Goal: Task Accomplishment & Management: Manage account settings

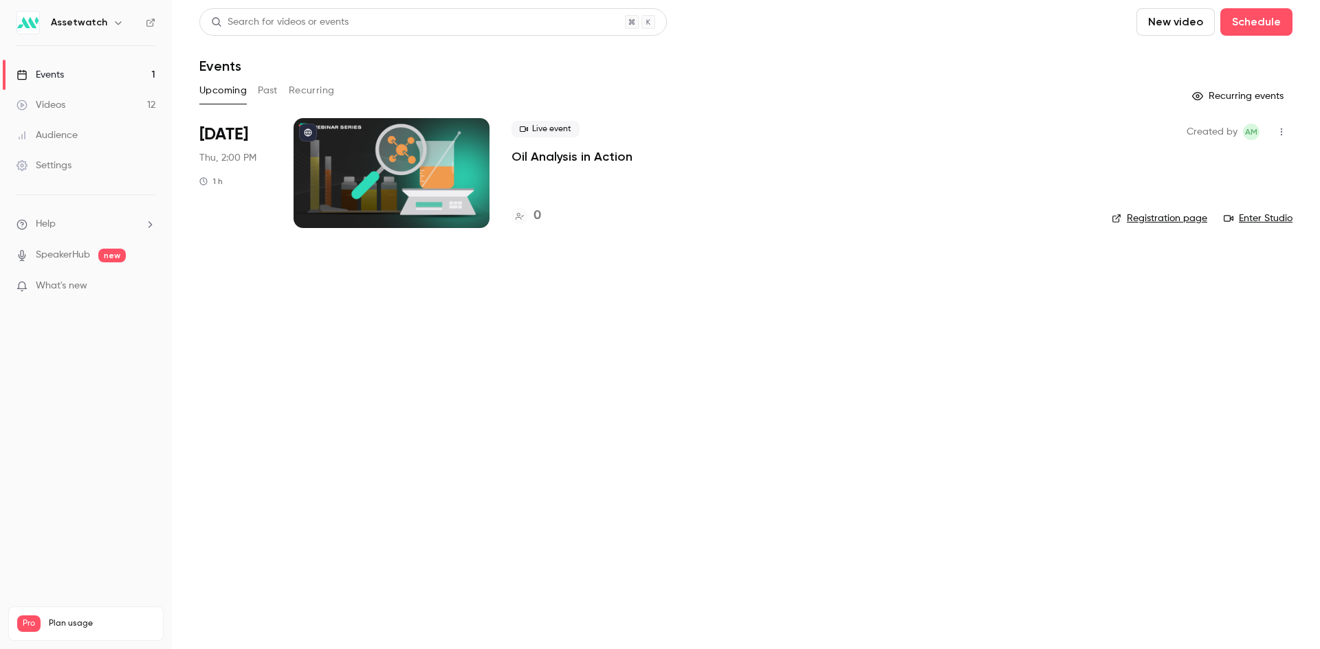
click at [96, 30] on div "Assetwatch" at bounding box center [93, 22] width 84 height 16
click at [110, 23] on button "button" at bounding box center [118, 22] width 16 height 16
click at [78, 79] on div "Assetwatch [EMAIL_ADDRESS][DOMAIN_NAME] Billing Pro New channel Log out" at bounding box center [115, 137] width 206 height 162
click at [344, 427] on div at bounding box center [660, 324] width 1320 height 649
click at [61, 160] on div "Settings" at bounding box center [43, 166] width 55 height 14
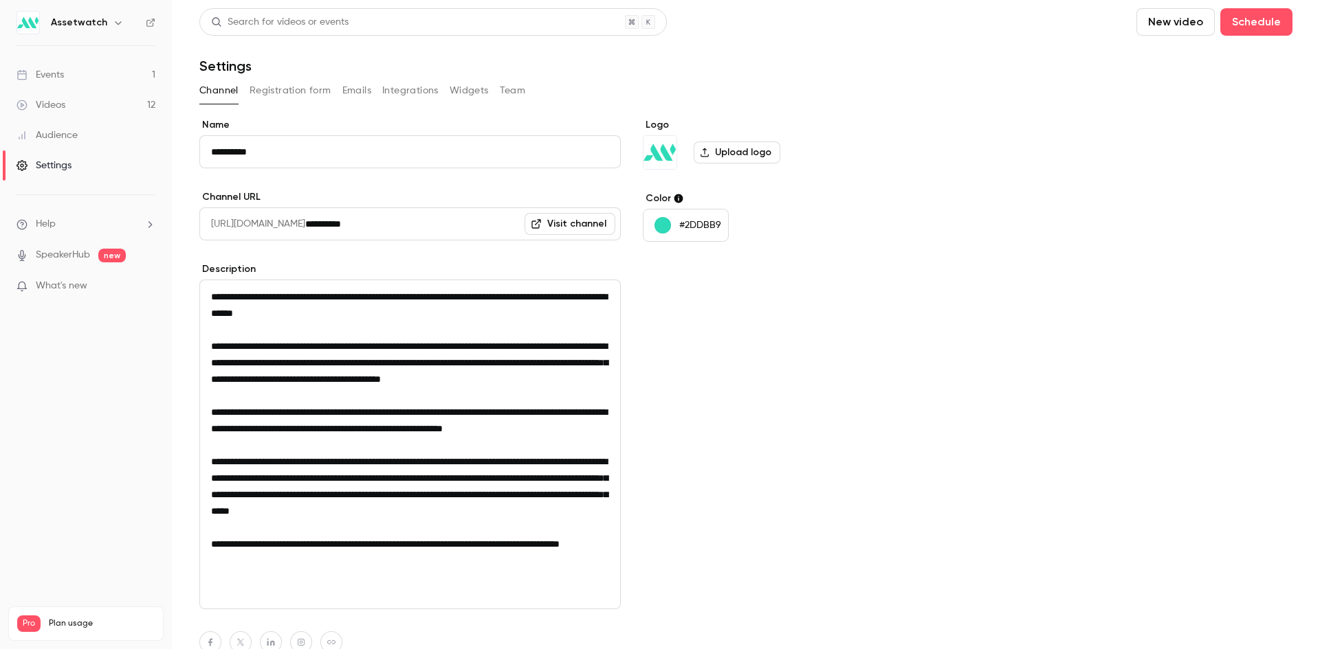
click at [520, 85] on button "Team" at bounding box center [513, 91] width 26 height 22
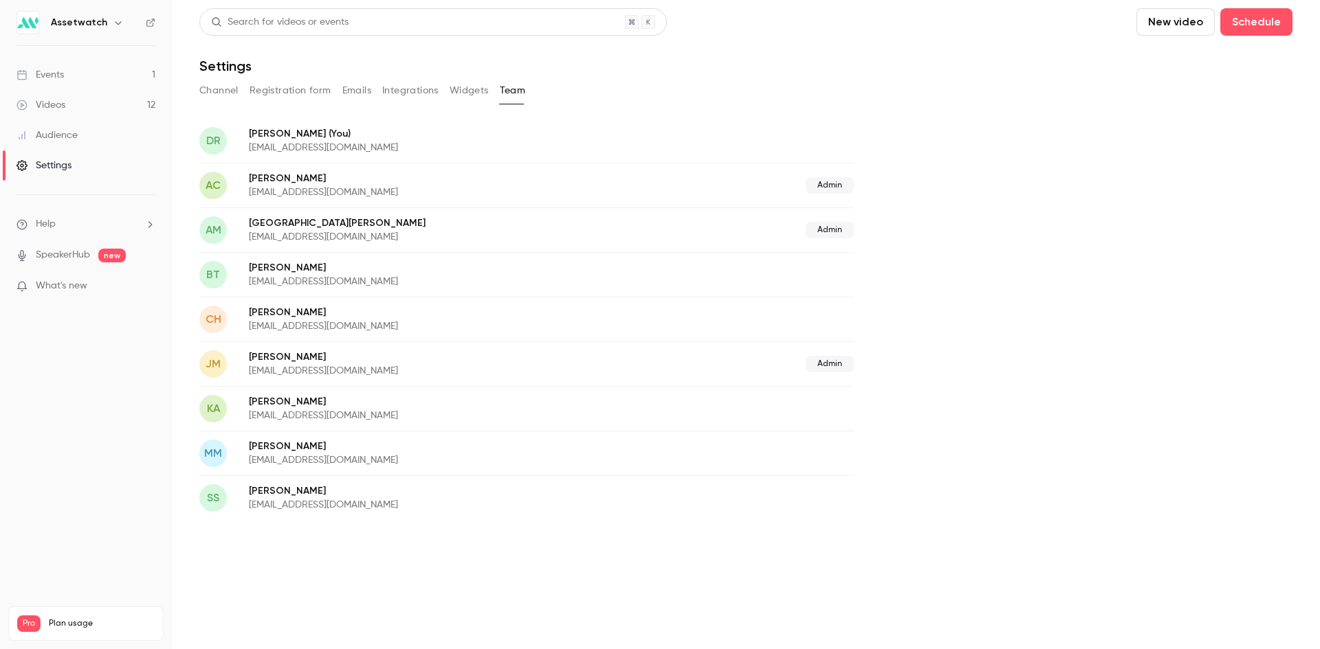
click at [830, 183] on span "Admin" at bounding box center [829, 185] width 48 height 16
click at [832, 233] on span "Admin" at bounding box center [829, 230] width 48 height 16
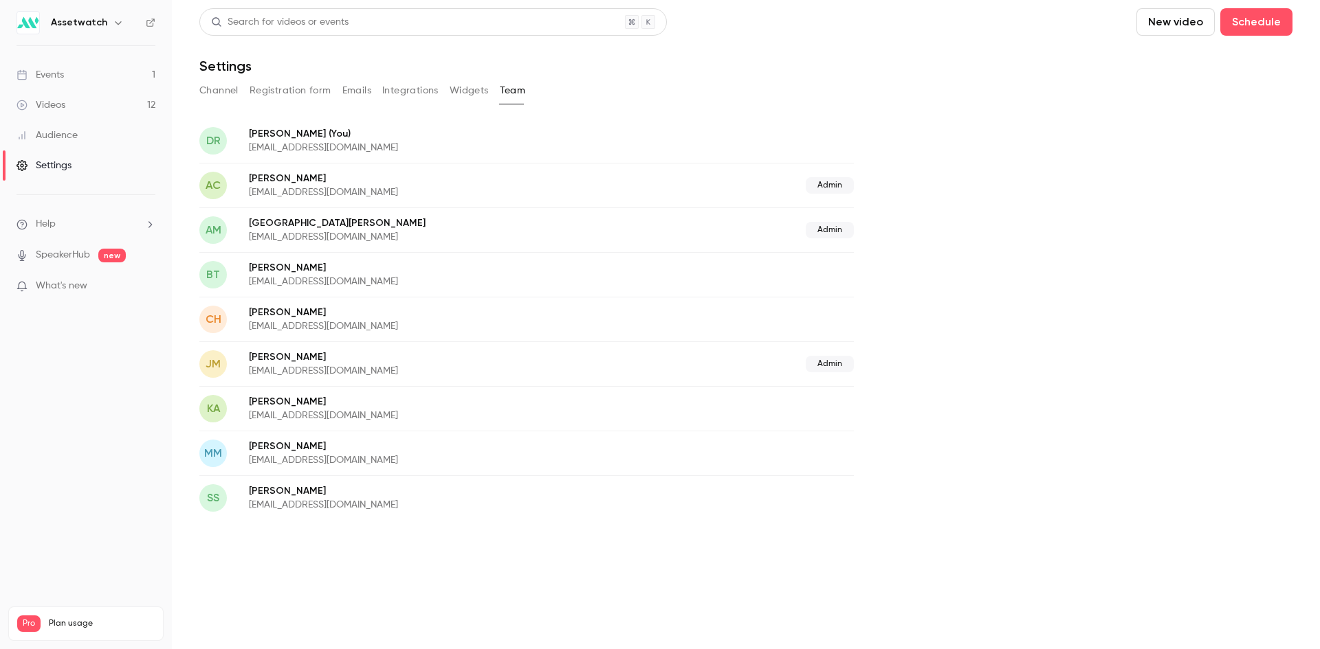
click at [418, 90] on button "Integrations" at bounding box center [410, 91] width 56 height 22
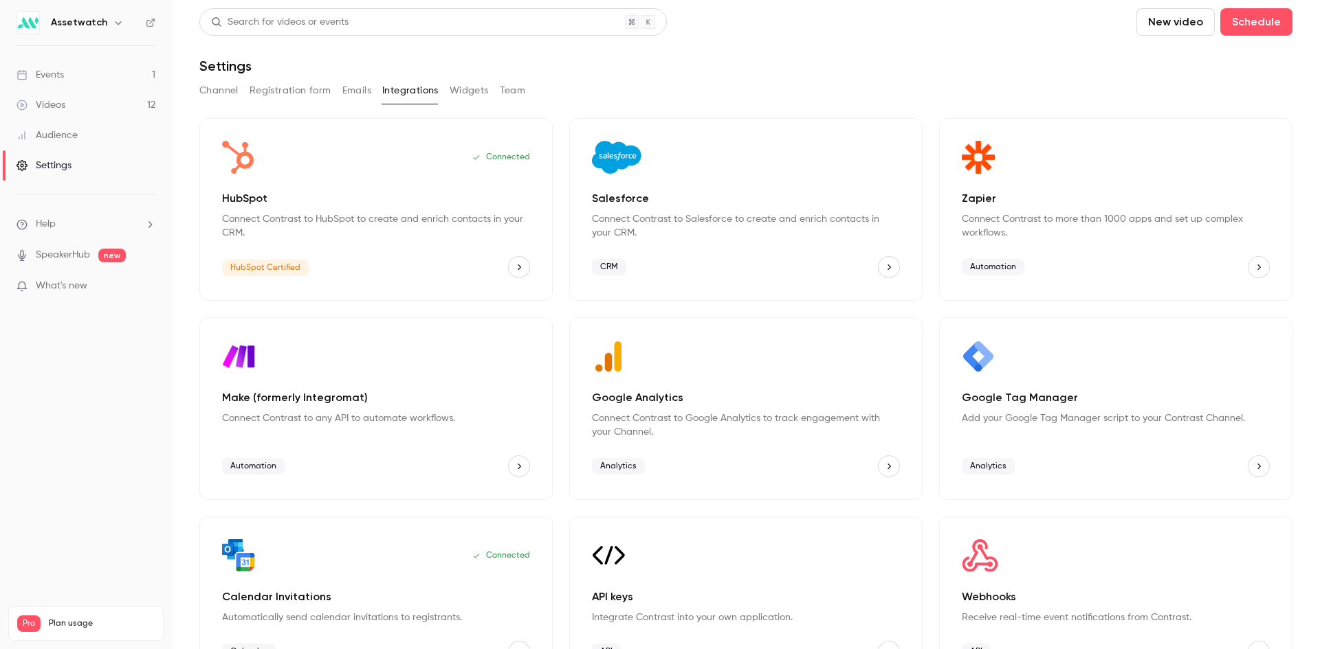
click at [516, 93] on button "Team" at bounding box center [513, 91] width 26 height 22
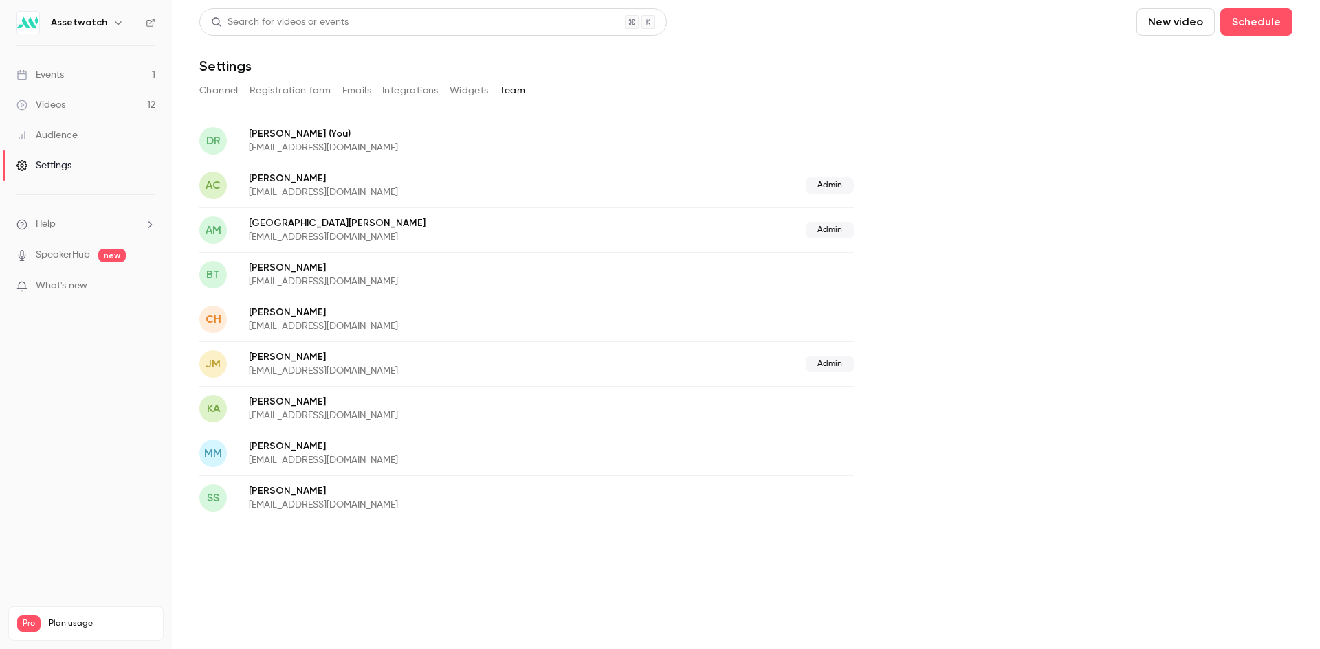
click at [474, 101] on button "Widgets" at bounding box center [468, 91] width 39 height 22
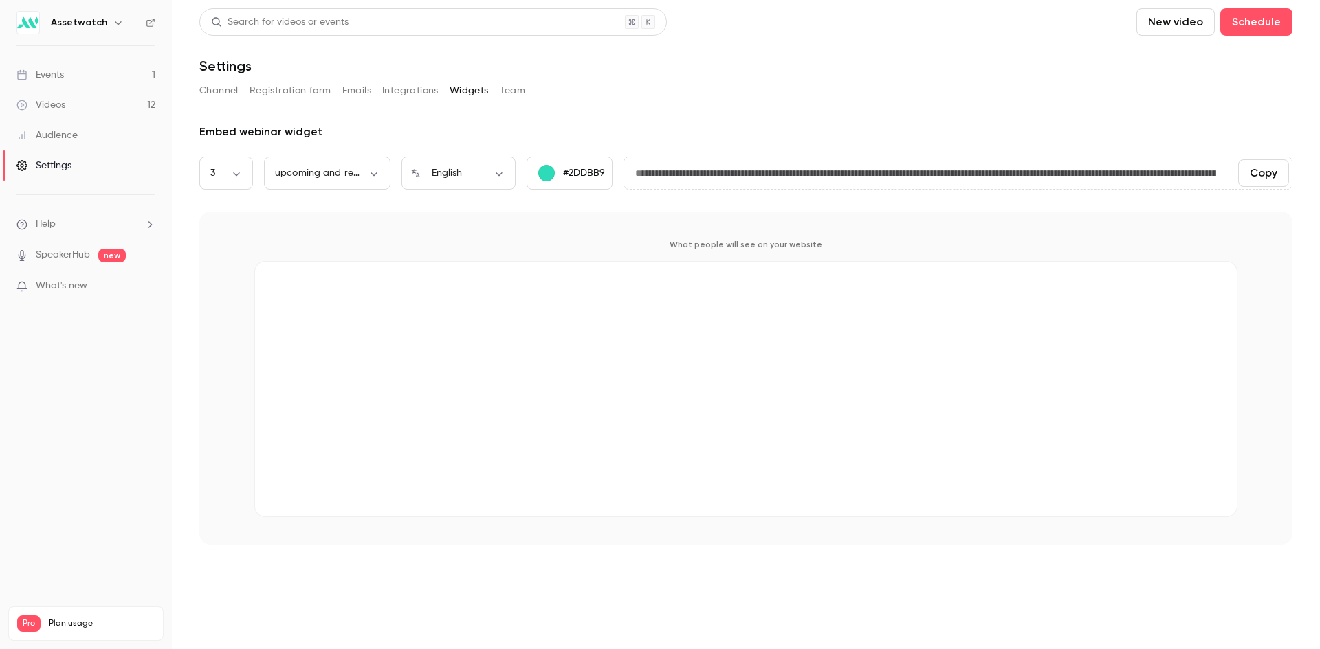
click at [234, 93] on button "Channel" at bounding box center [218, 91] width 39 height 22
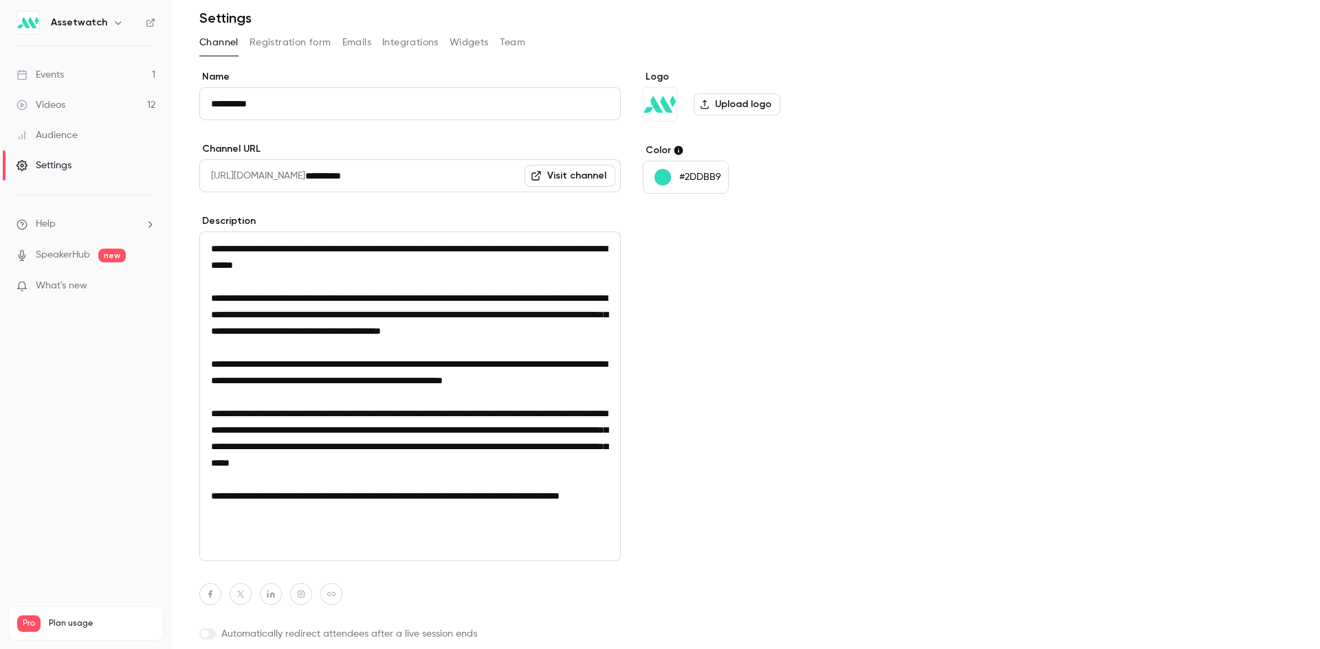
scroll to position [98, 0]
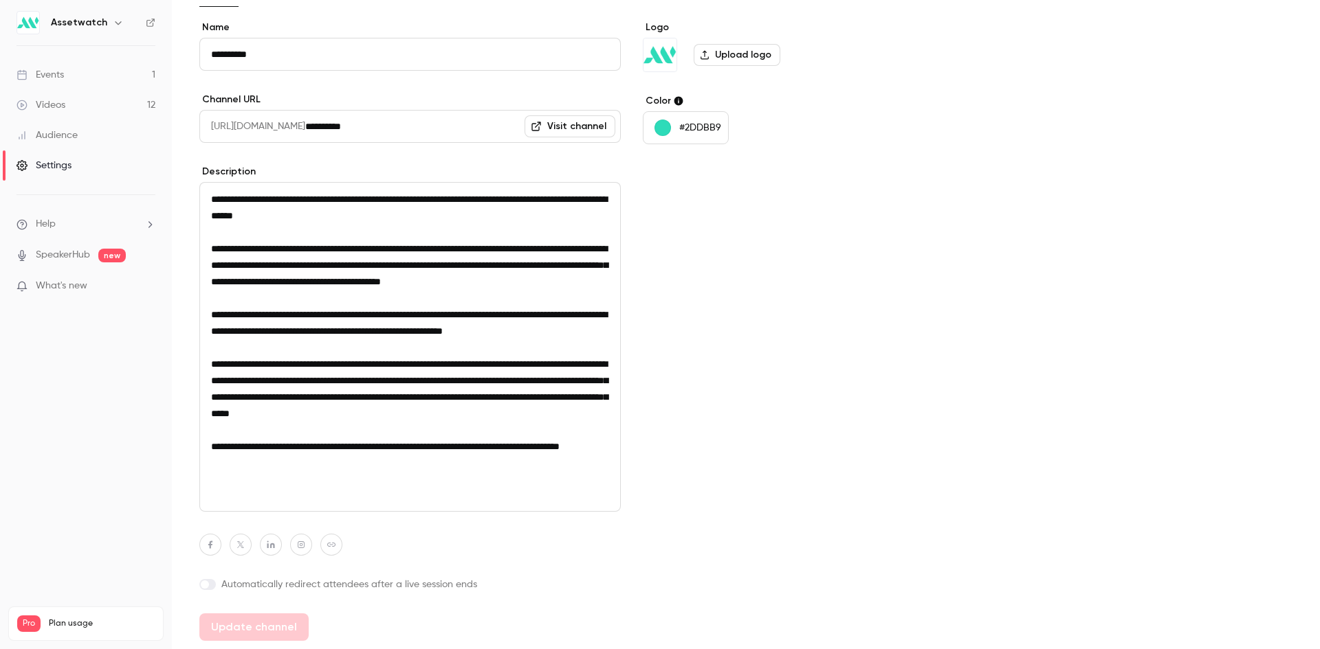
click at [47, 219] on span "Help" at bounding box center [46, 224] width 20 height 14
click at [261, 254] on link "Help center" at bounding box center [253, 251] width 151 height 36
click at [81, 31] on div "Assetwatch" at bounding box center [85, 22] width 139 height 23
click at [82, 25] on h6 "Assetwatch" at bounding box center [79, 23] width 56 height 14
click at [115, 27] on icon "button" at bounding box center [118, 22] width 11 height 11
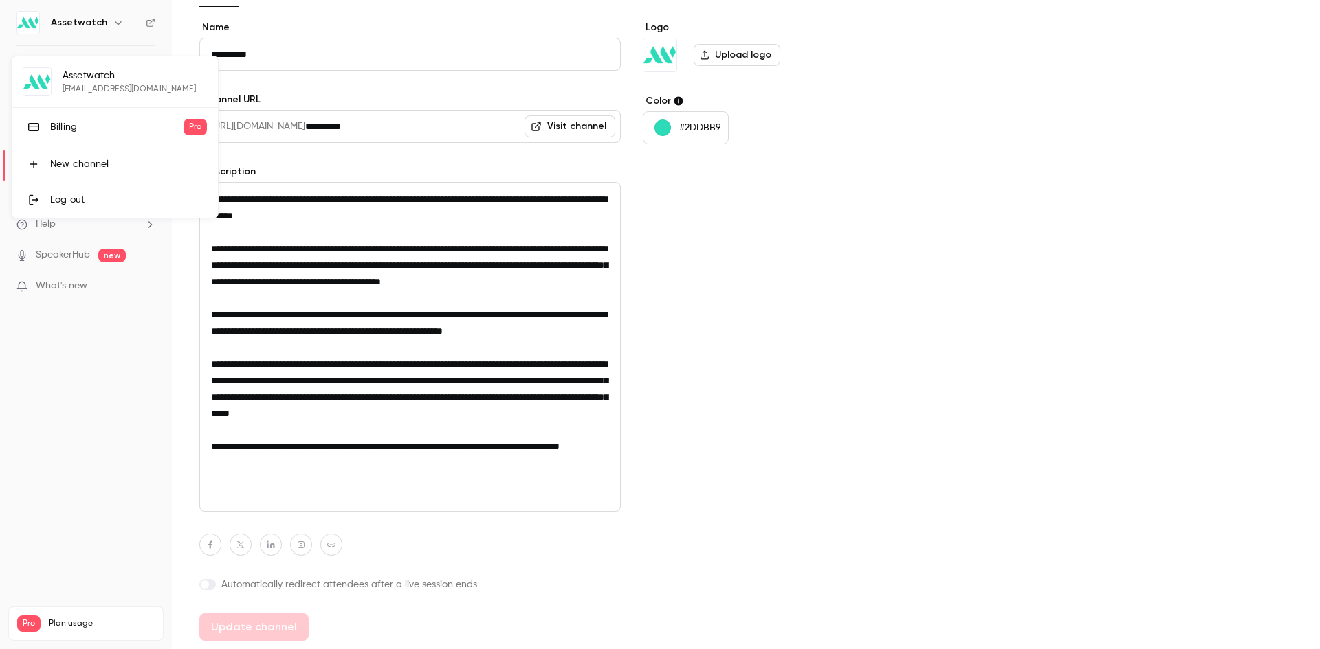
click at [85, 492] on div at bounding box center [660, 324] width 1320 height 649
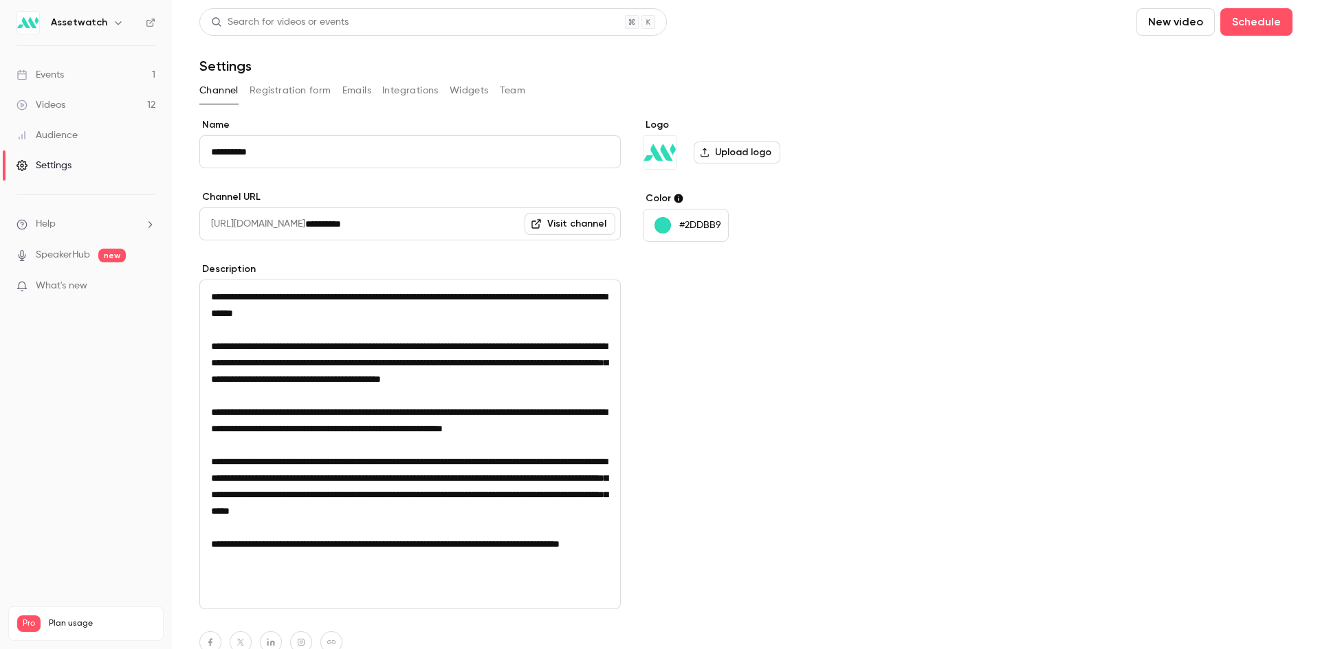
click at [512, 89] on button "Team" at bounding box center [513, 91] width 26 height 22
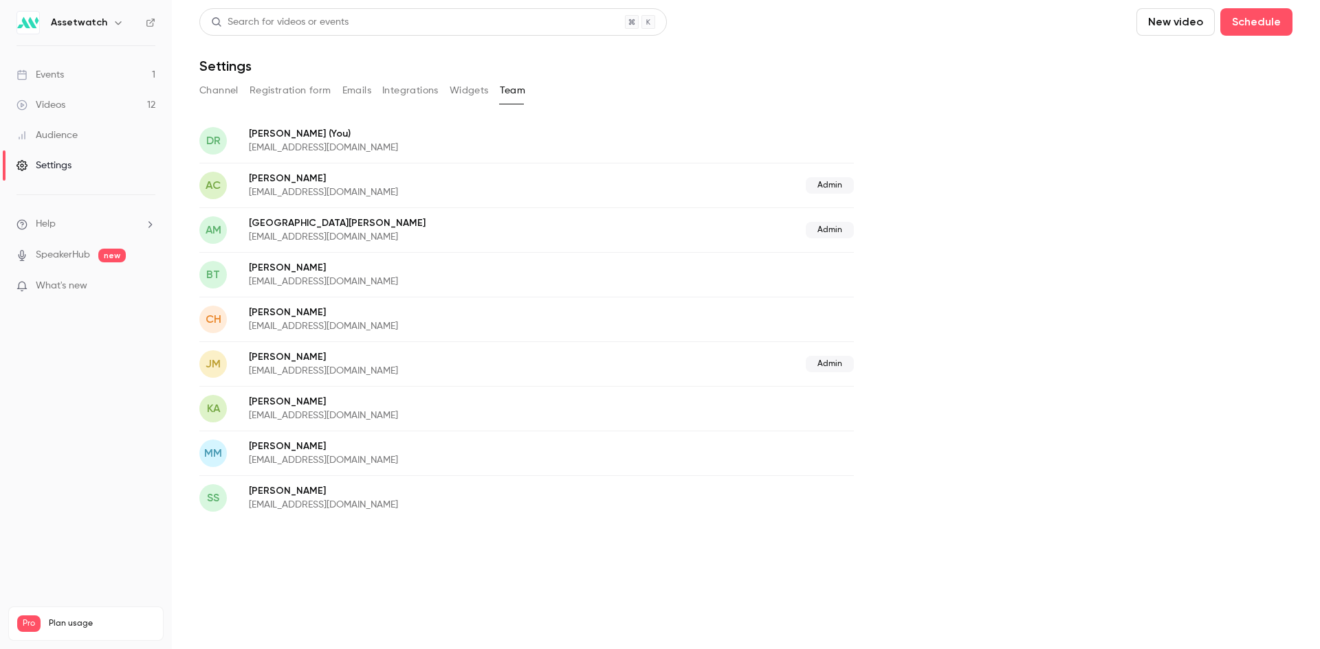
click at [395, 89] on button "Integrations" at bounding box center [410, 91] width 56 height 22
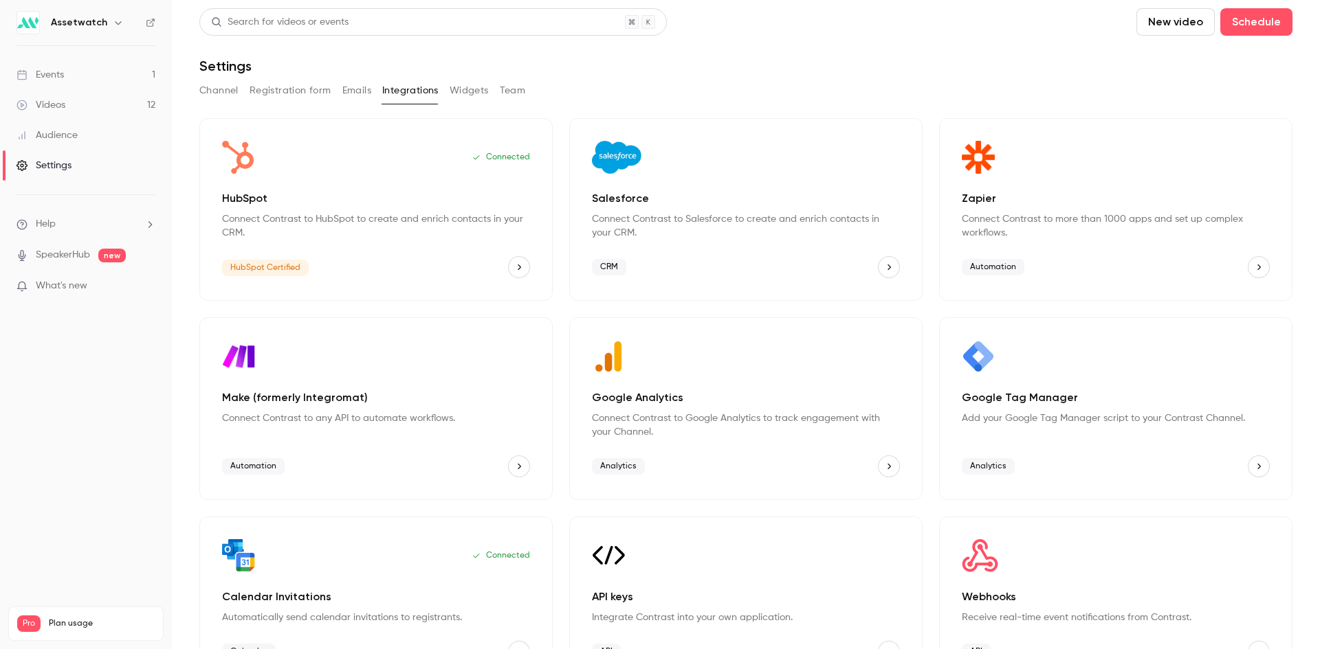
click at [466, 88] on button "Widgets" at bounding box center [468, 91] width 39 height 22
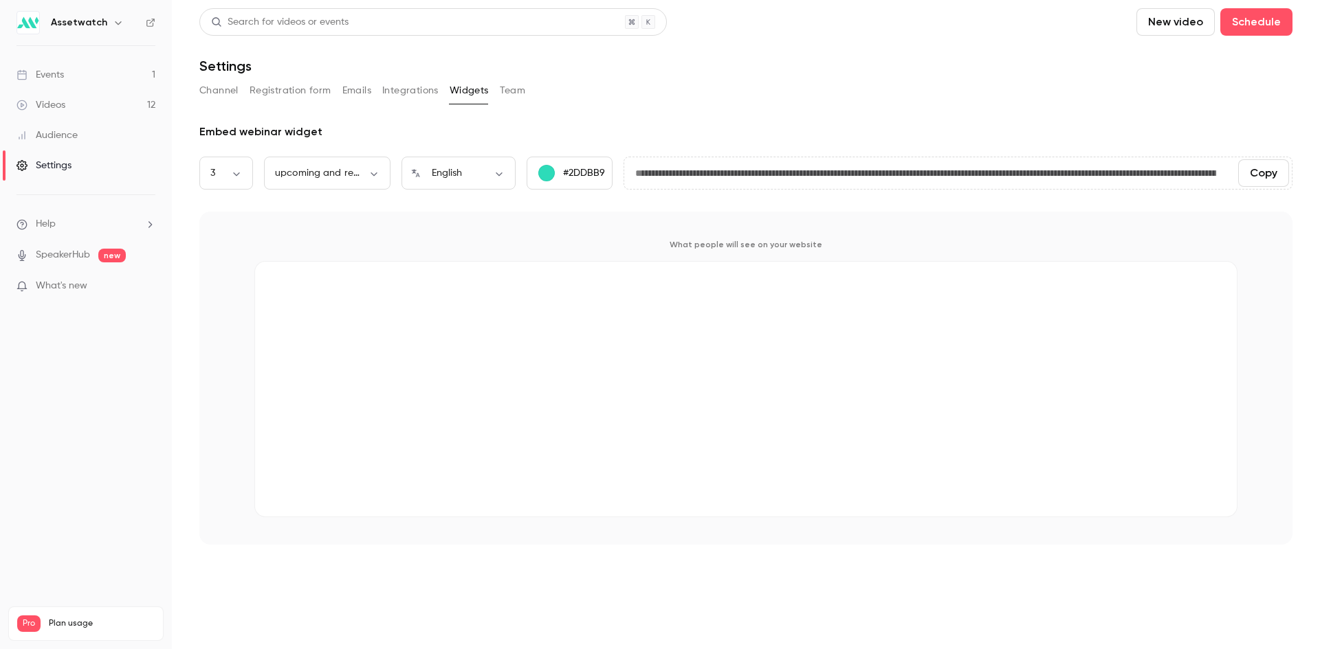
click at [412, 91] on button "Integrations" at bounding box center [410, 91] width 56 height 22
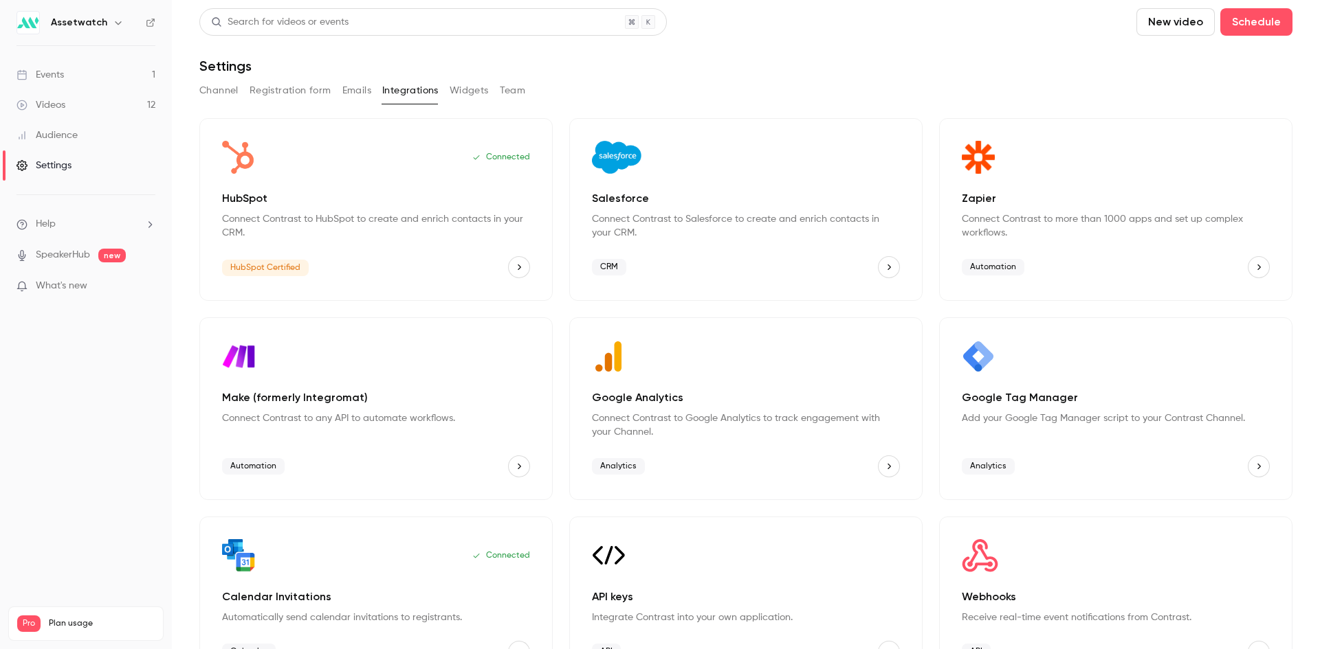
click at [509, 270] on button "HubSpot" at bounding box center [519, 267] width 22 height 22
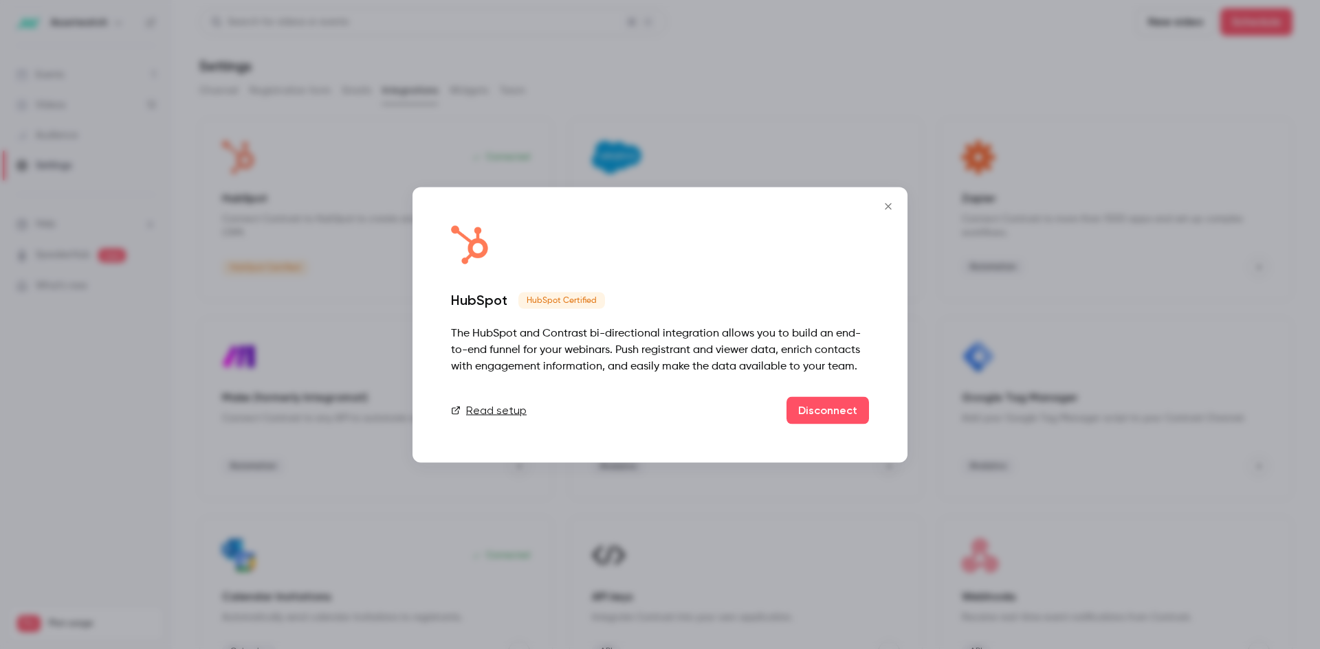
click at [885, 203] on icon "Close" at bounding box center [888, 206] width 16 height 11
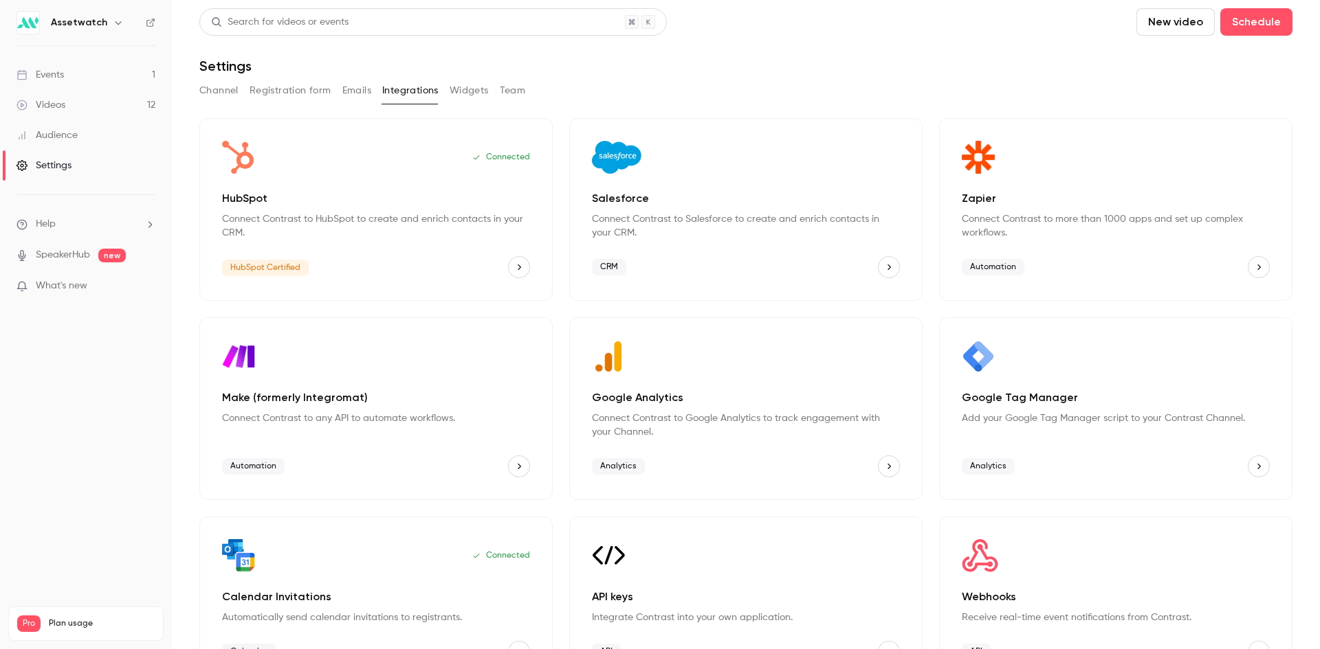
click at [1141, 234] on p "Connect Contrast to more than 1000 apps and set up complex workflows." at bounding box center [1115, 225] width 308 height 27
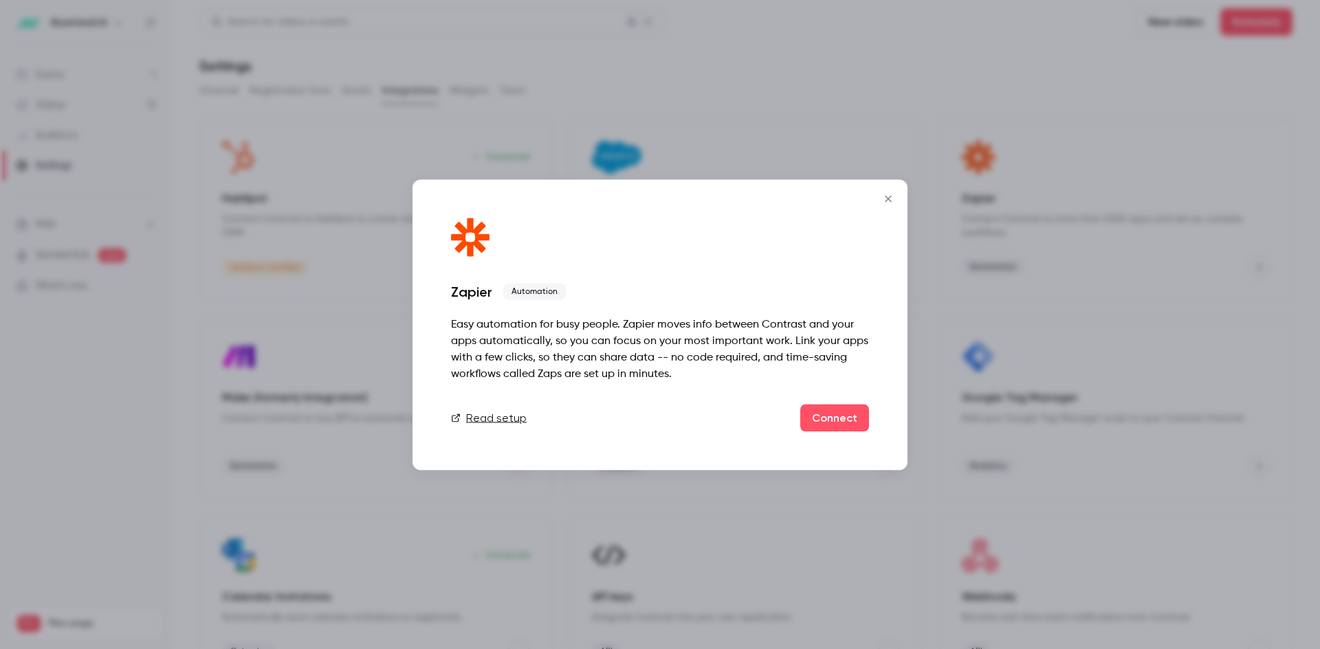
click at [894, 206] on button "Close" at bounding box center [887, 198] width 27 height 27
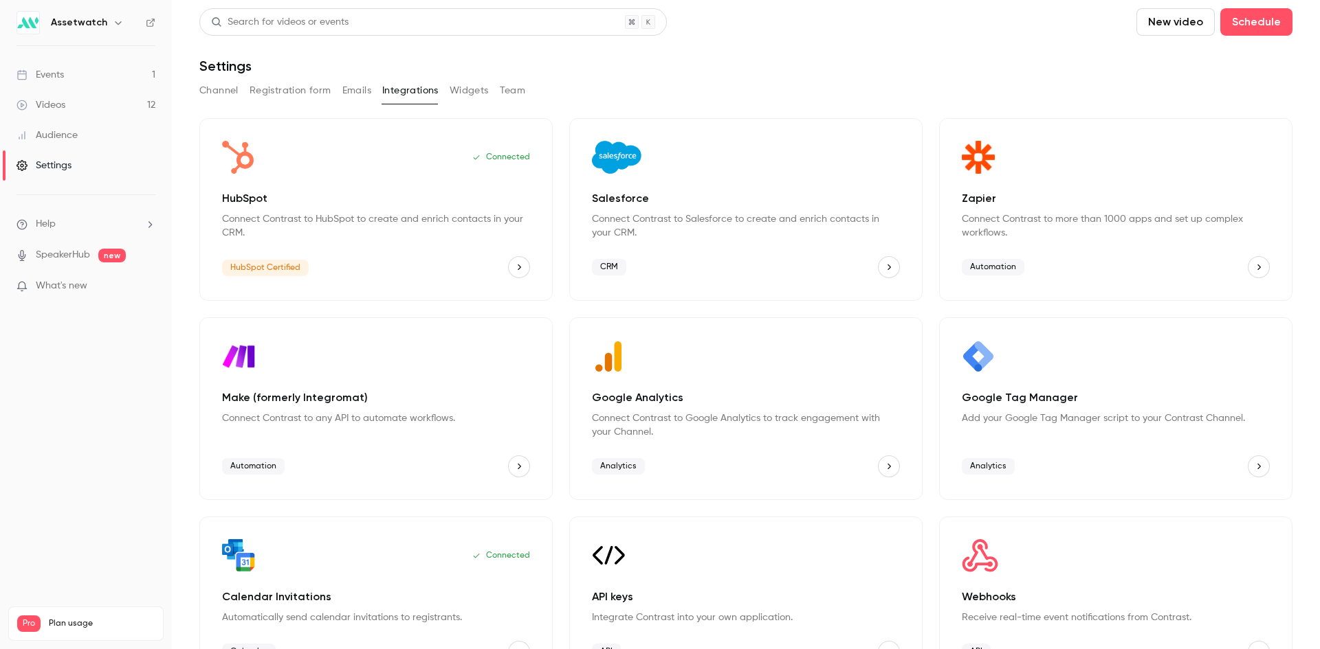
click at [459, 93] on button "Widgets" at bounding box center [468, 91] width 39 height 22
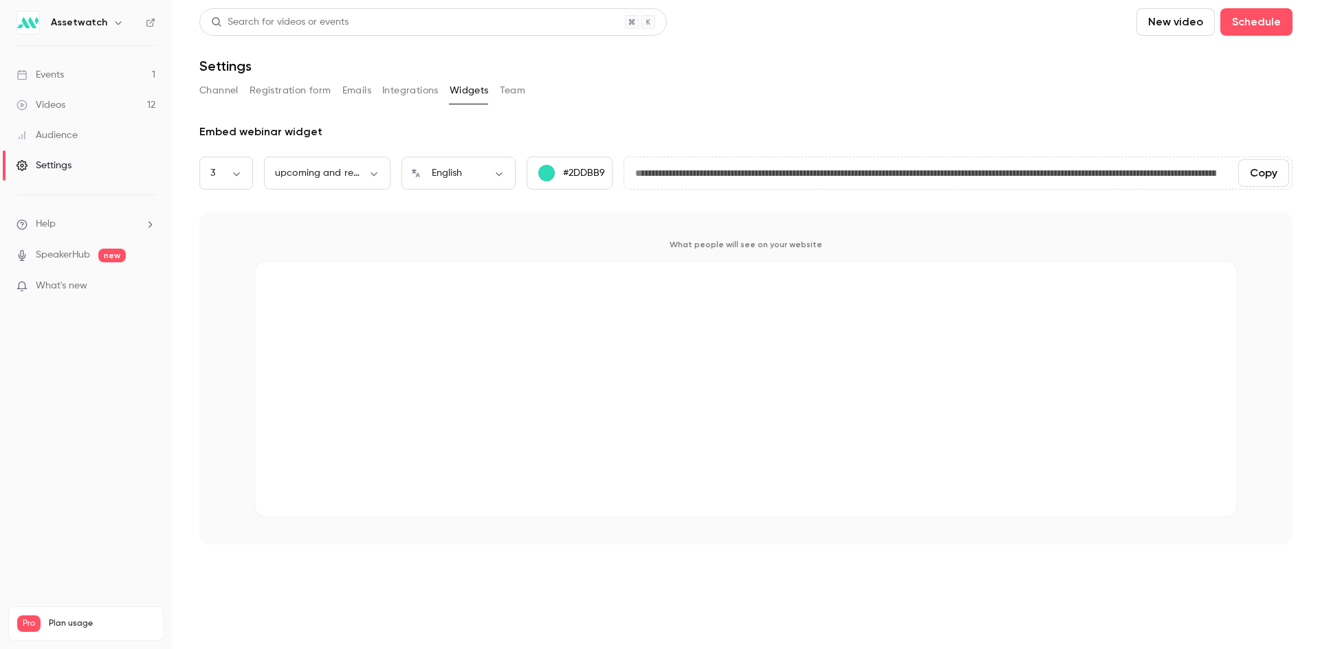
click at [515, 96] on button "Team" at bounding box center [513, 91] width 26 height 22
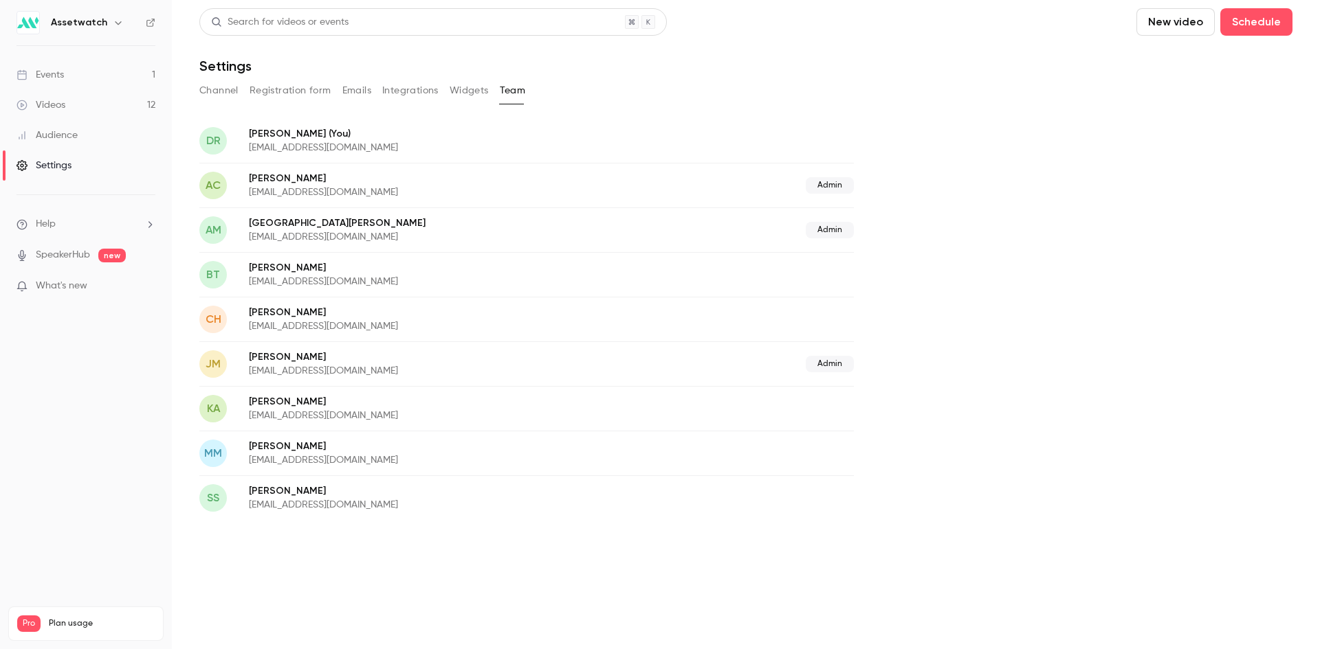
click at [76, 84] on link "Events 1" at bounding box center [86, 75] width 172 height 30
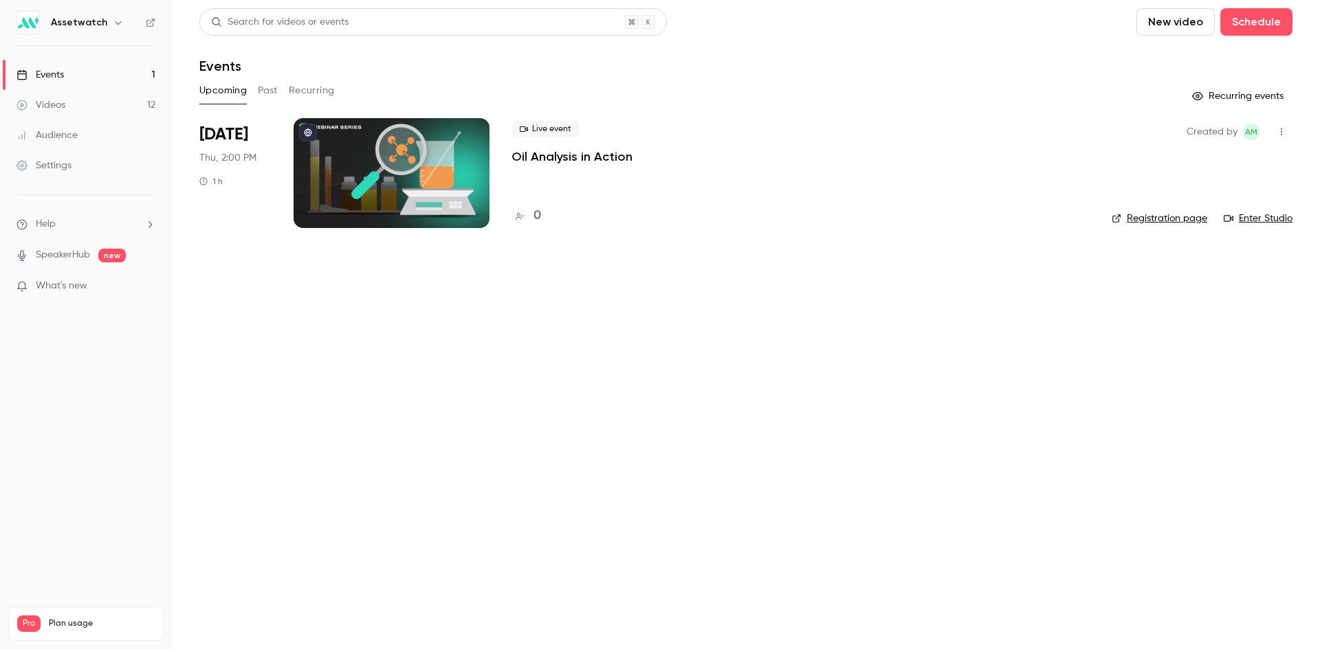
click at [65, 92] on link "Videos 12" at bounding box center [86, 105] width 172 height 30
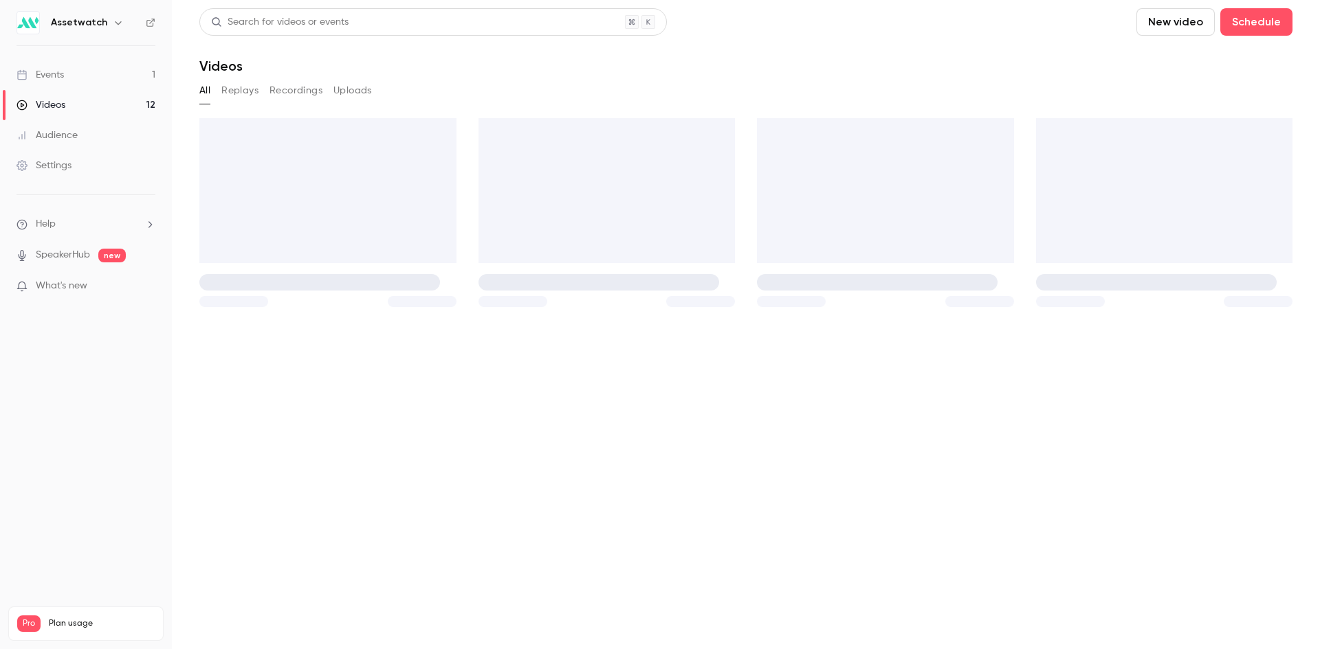
click at [82, 70] on link "Events 1" at bounding box center [86, 75] width 172 height 30
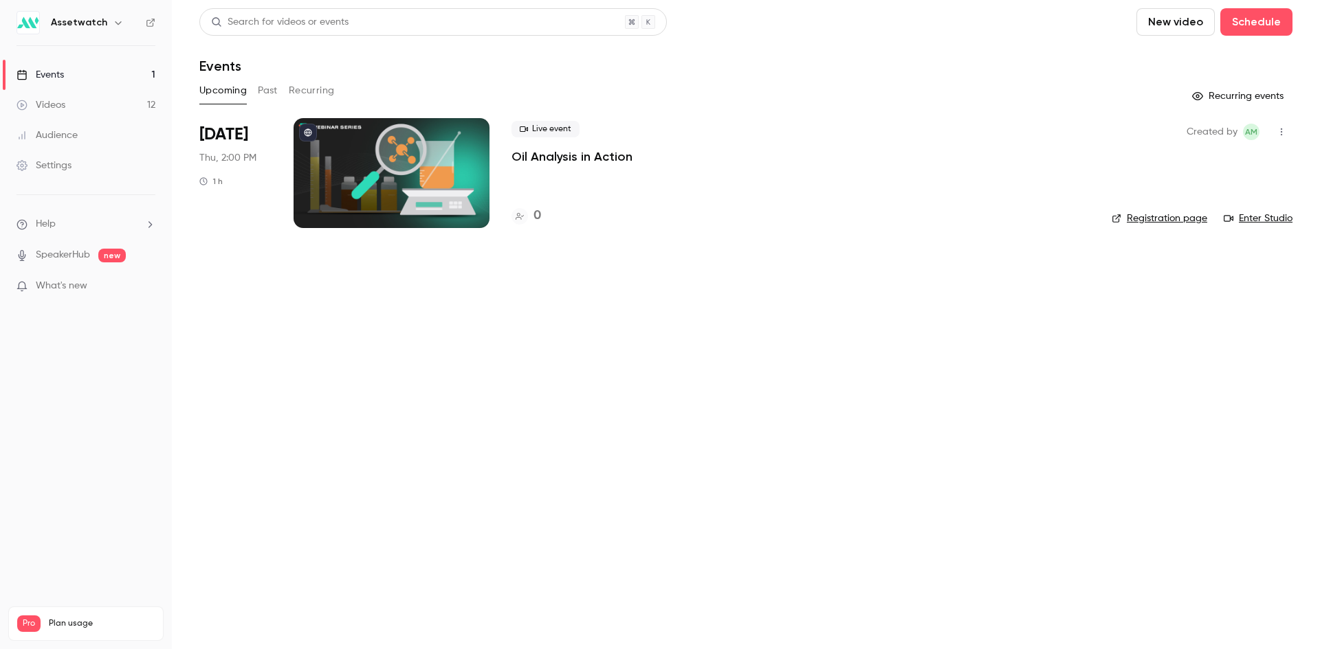
click at [262, 87] on button "Past" at bounding box center [268, 91] width 20 height 22
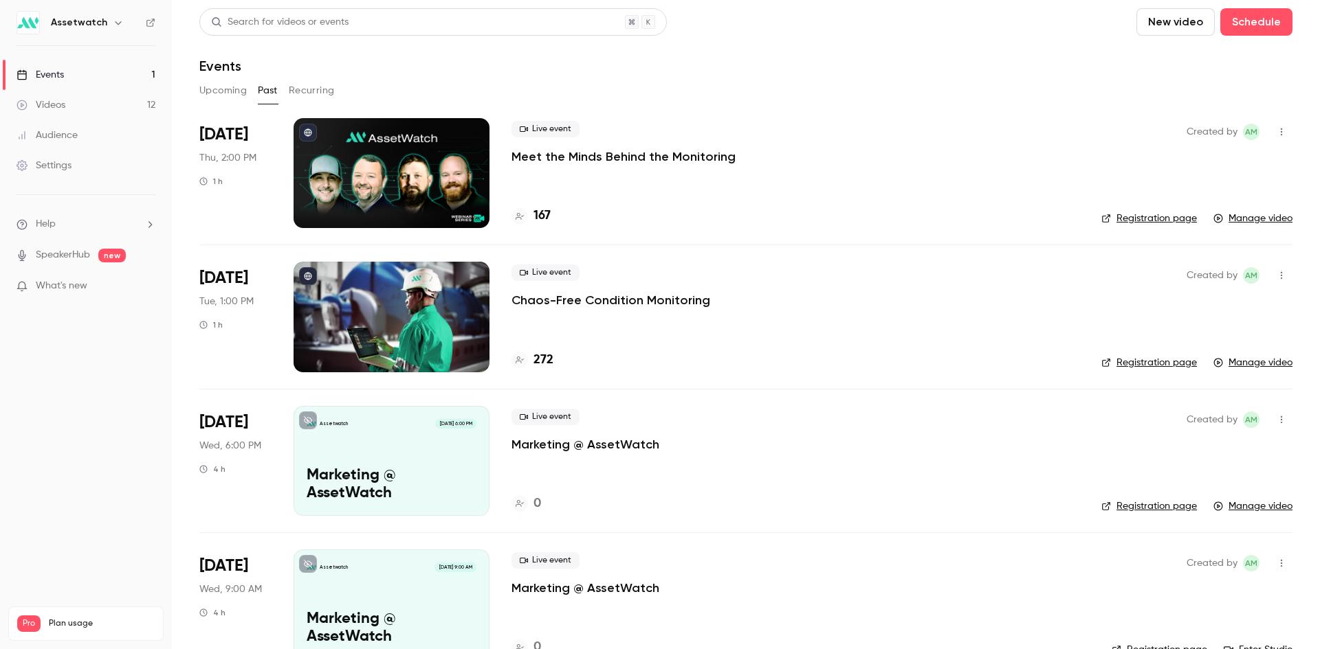
click at [599, 155] on p "Meet the Minds Behind the Monitoring" at bounding box center [623, 156] width 224 height 16
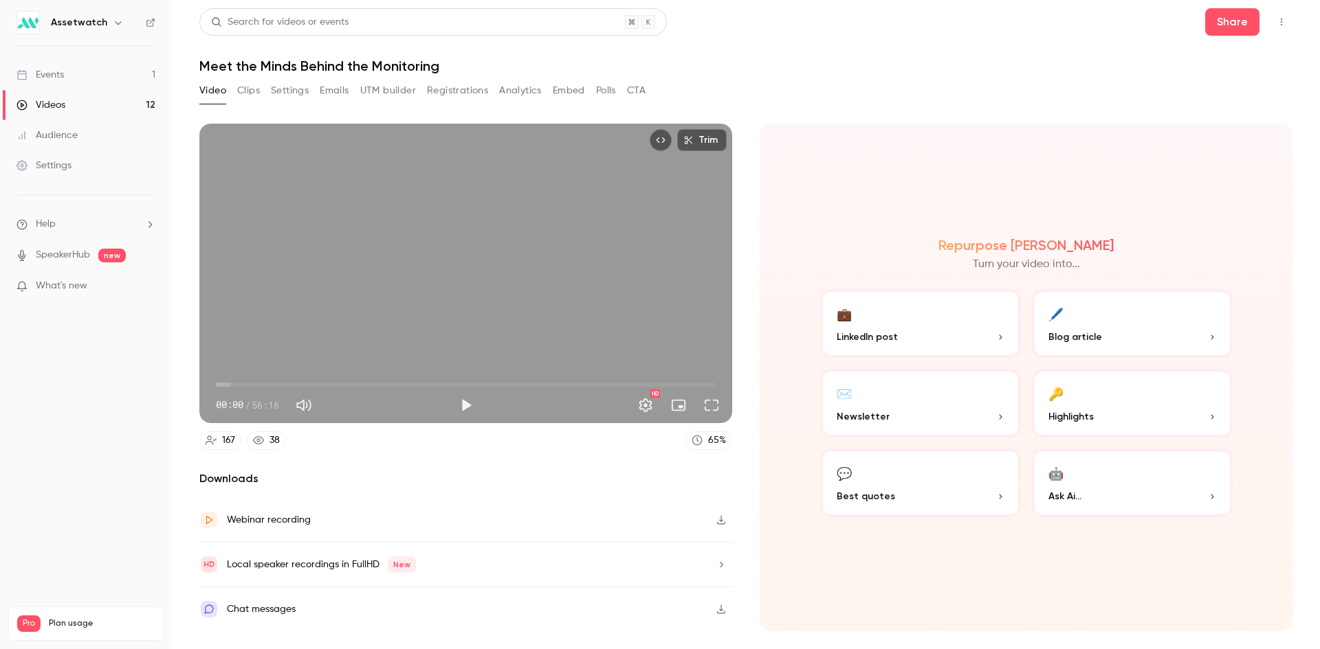
click at [691, 145] on button "Trim" at bounding box center [701, 140] width 49 height 22
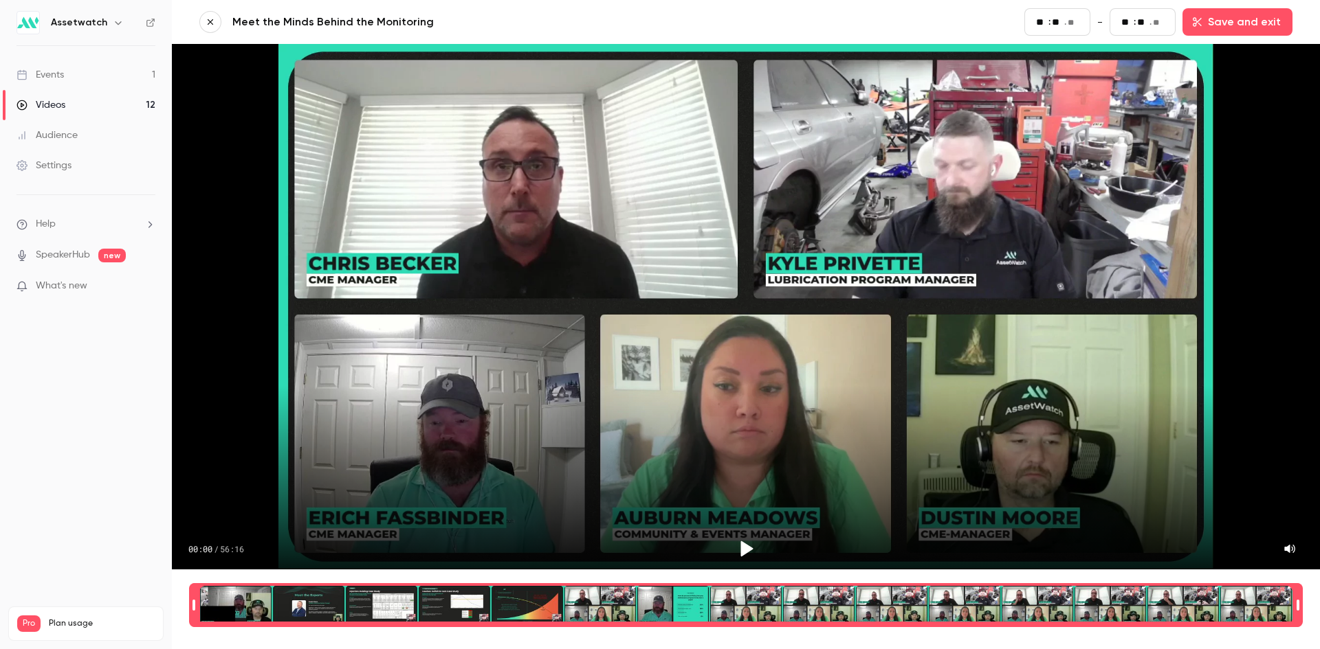
click at [205, 21] on icon "button" at bounding box center [210, 22] width 10 height 10
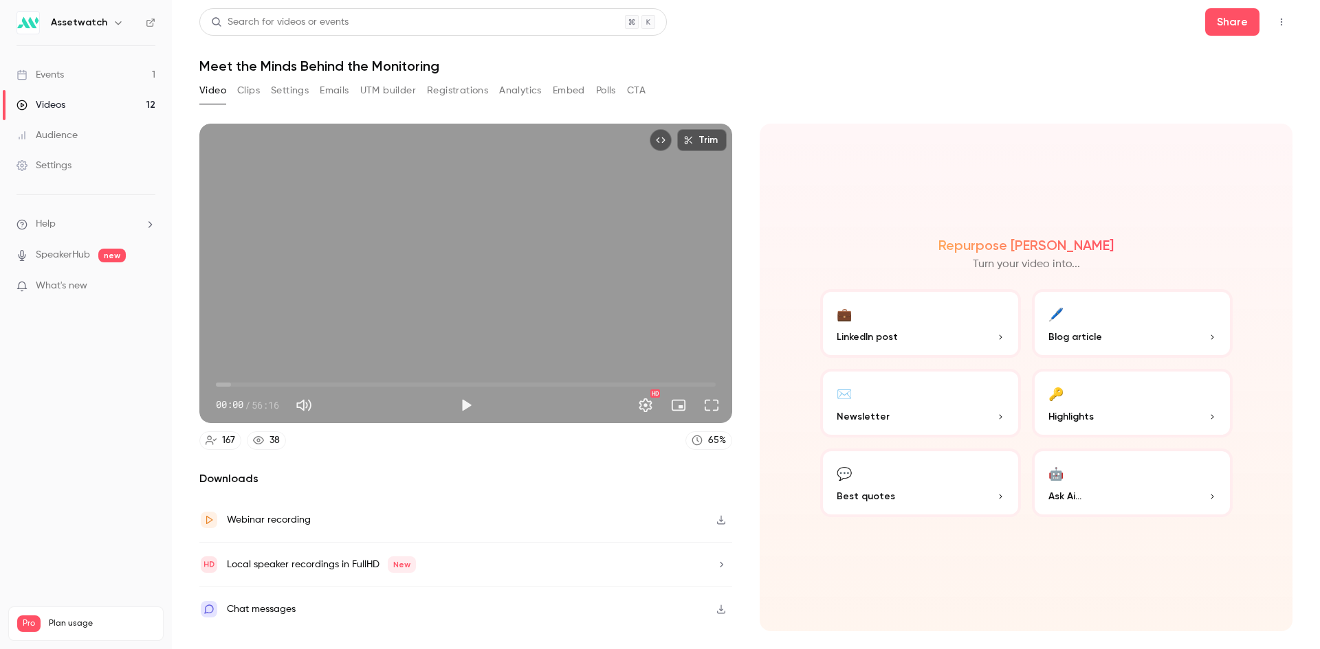
click at [69, 78] on link "Events 1" at bounding box center [86, 75] width 172 height 30
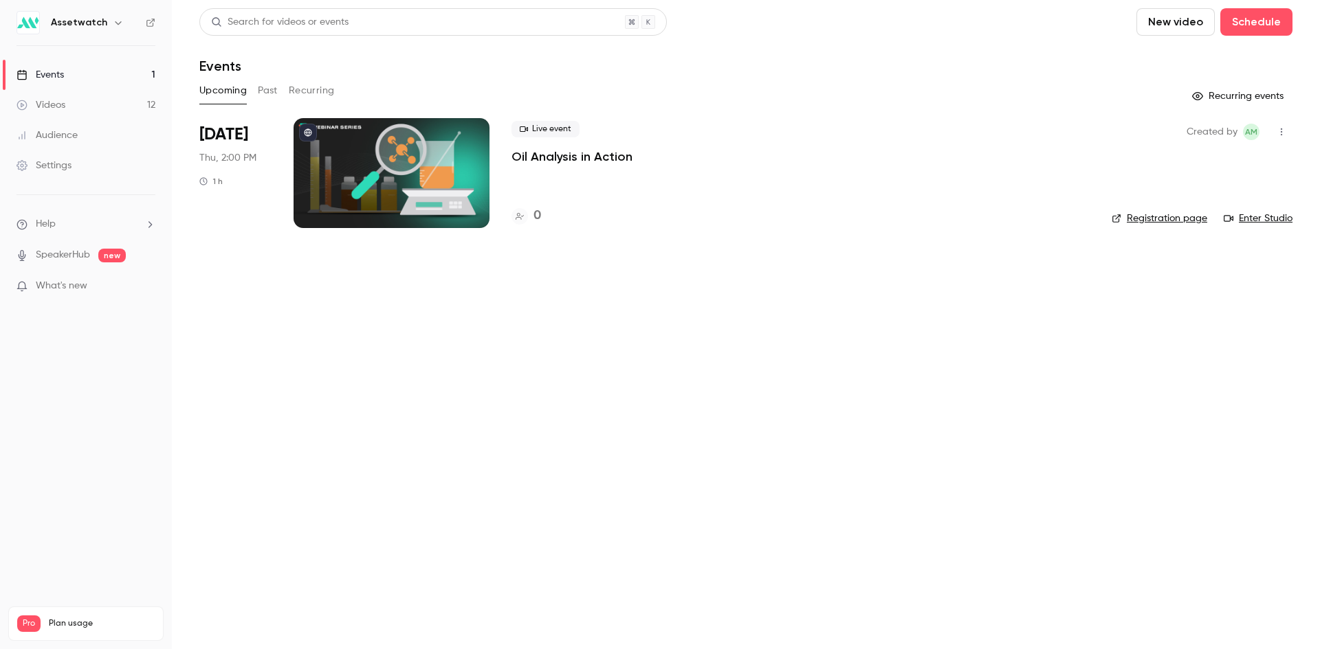
click at [55, 98] on link "Videos 12" at bounding box center [86, 105] width 172 height 30
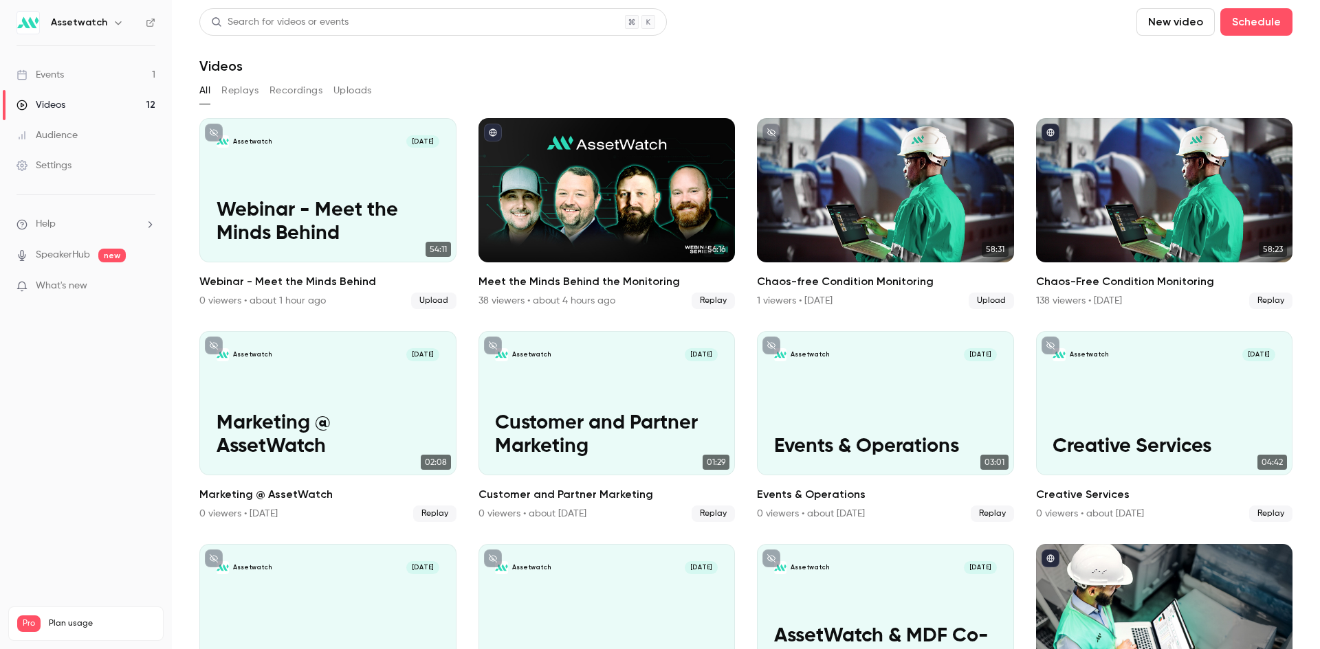
click at [62, 166] on div "Settings" at bounding box center [43, 166] width 55 height 14
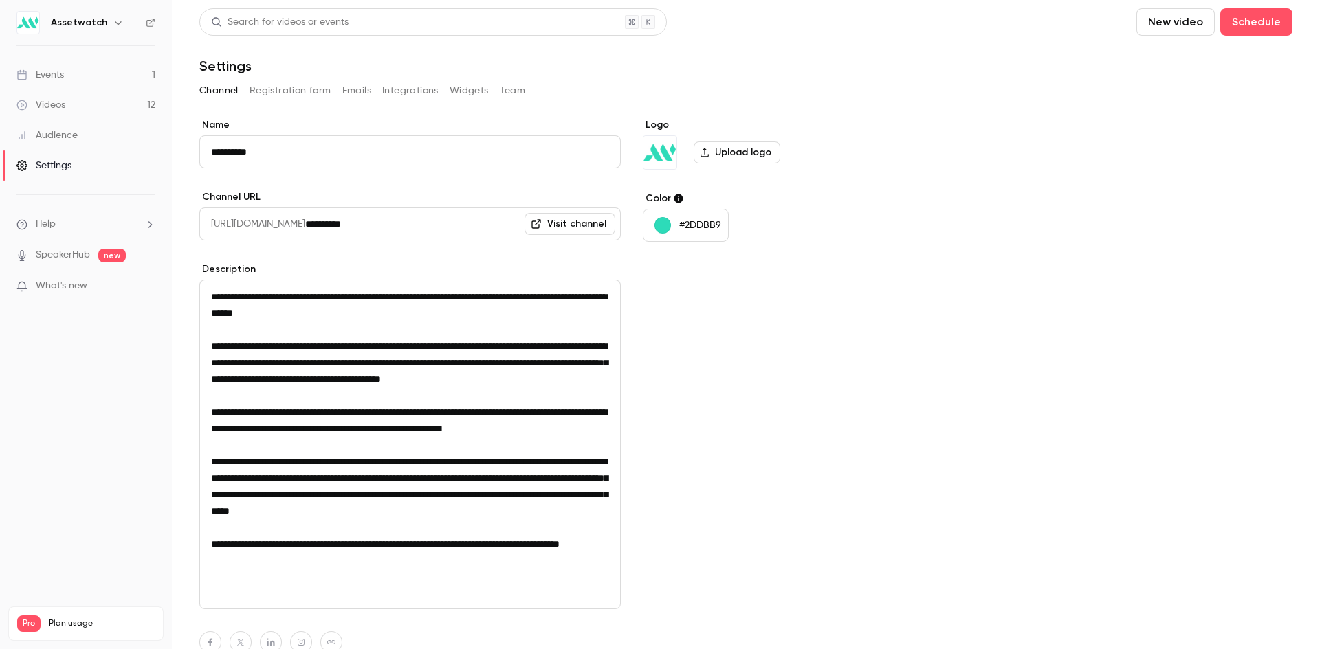
click at [519, 100] on button "Team" at bounding box center [513, 91] width 26 height 22
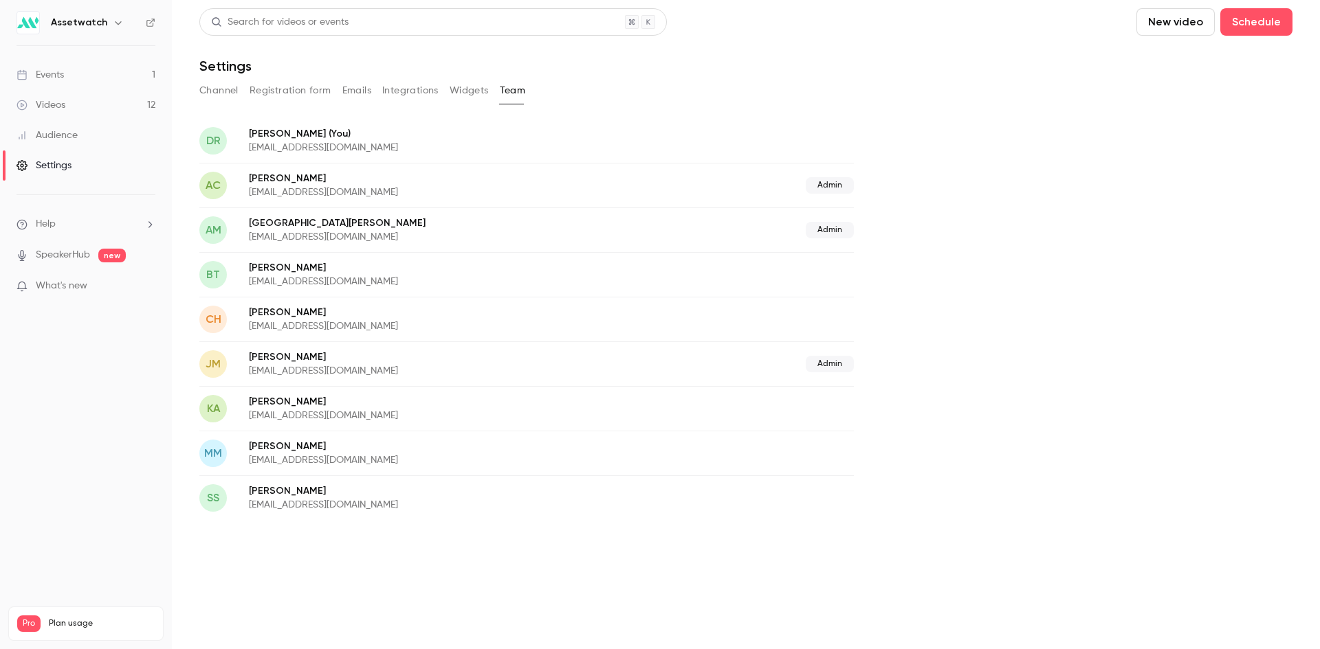
click at [258, 83] on button "Registration form" at bounding box center [290, 91] width 82 height 22
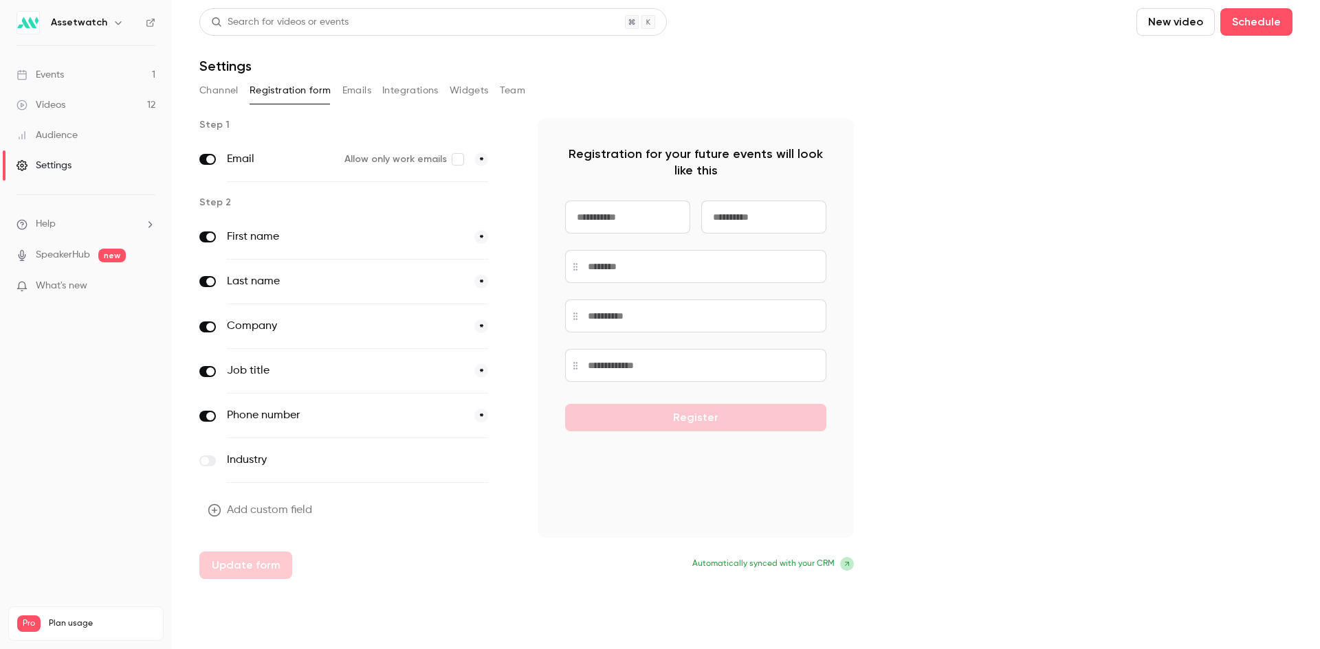
click at [218, 91] on button "Channel" at bounding box center [218, 91] width 39 height 22
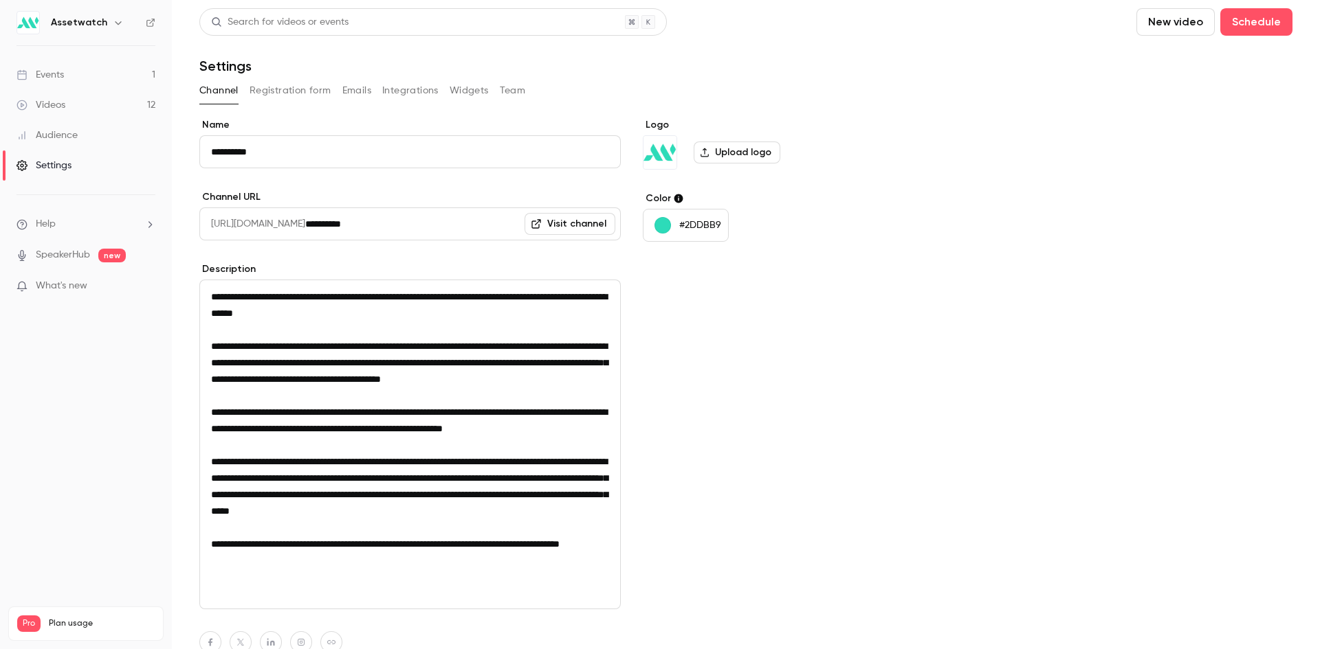
click at [346, 90] on button "Emails" at bounding box center [356, 91] width 29 height 22
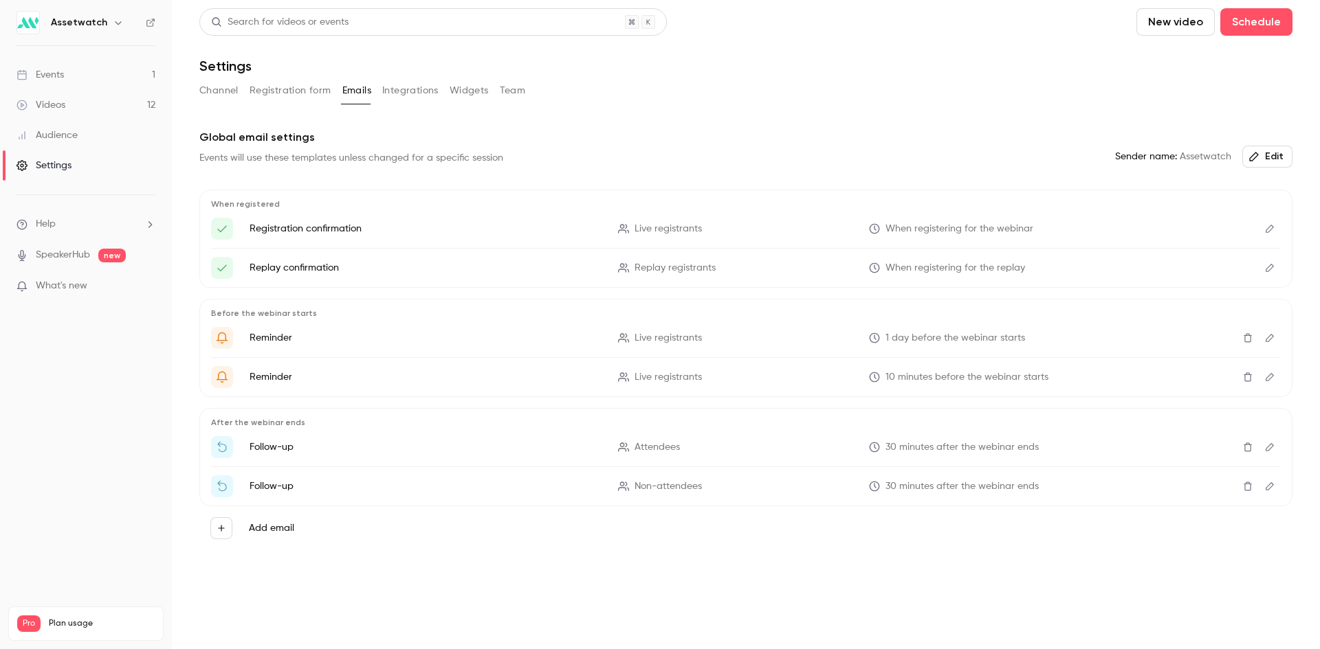
click at [67, 263] on ul "Help SpeakerHub new What's new" at bounding box center [86, 256] width 172 height 123
click at [63, 293] on li "What's new" at bounding box center [85, 287] width 139 height 17
click at [64, 283] on span "What's new" at bounding box center [62, 286] width 52 height 14
click at [913, 58] on div at bounding box center [660, 324] width 1320 height 649
click at [86, 74] on link "Events 1" at bounding box center [86, 75] width 172 height 30
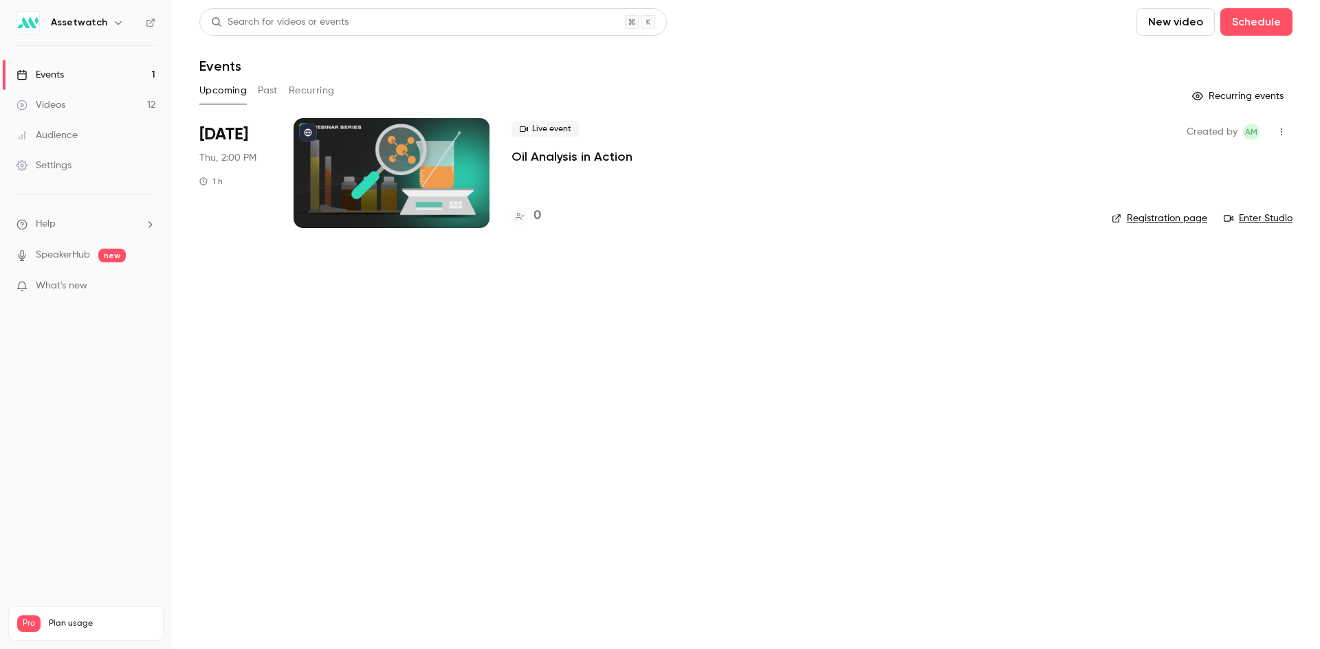
click at [265, 89] on button "Past" at bounding box center [268, 91] width 20 height 22
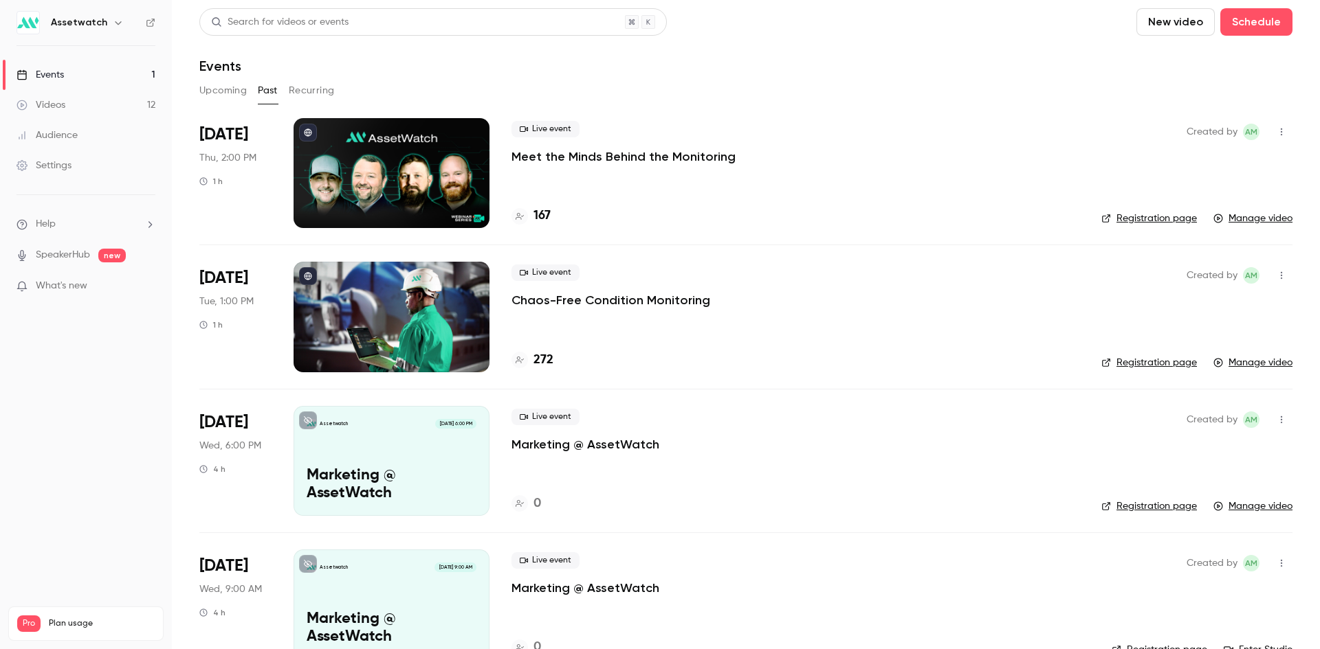
click at [229, 131] on span "Aug 14" at bounding box center [223, 135] width 49 height 22
click at [474, 177] on div at bounding box center [391, 173] width 196 height 110
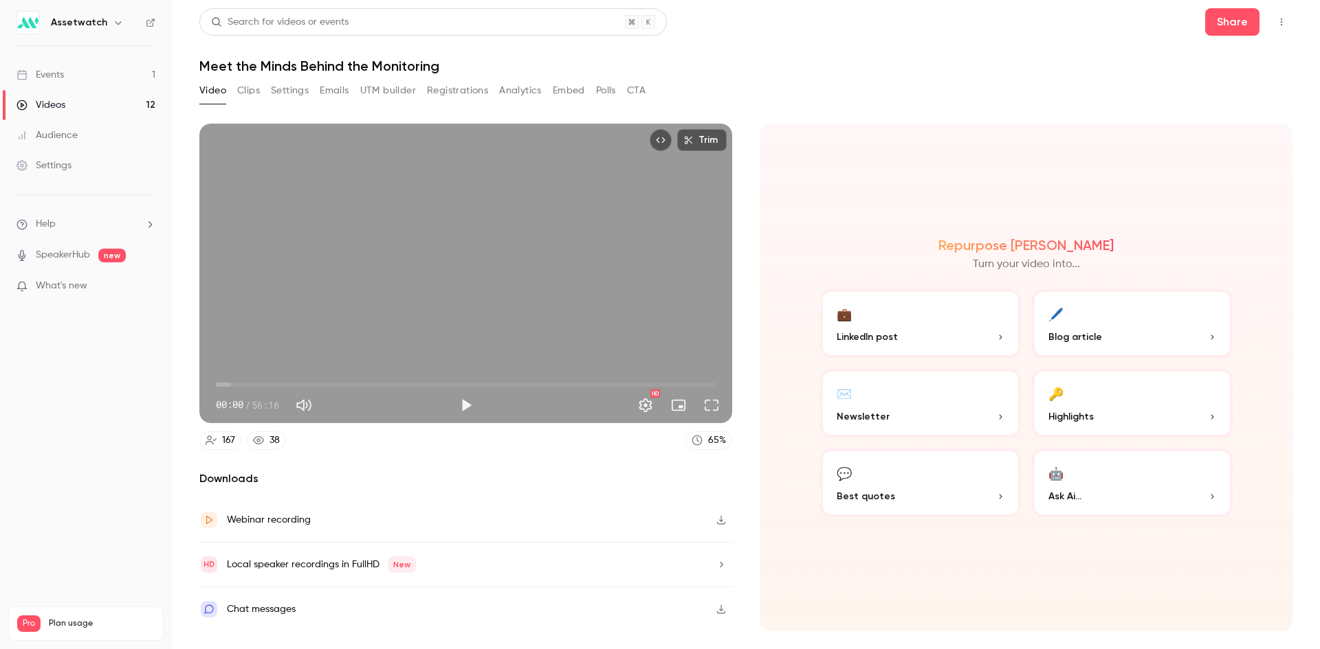
click at [636, 88] on button "CTA" at bounding box center [636, 91] width 19 height 22
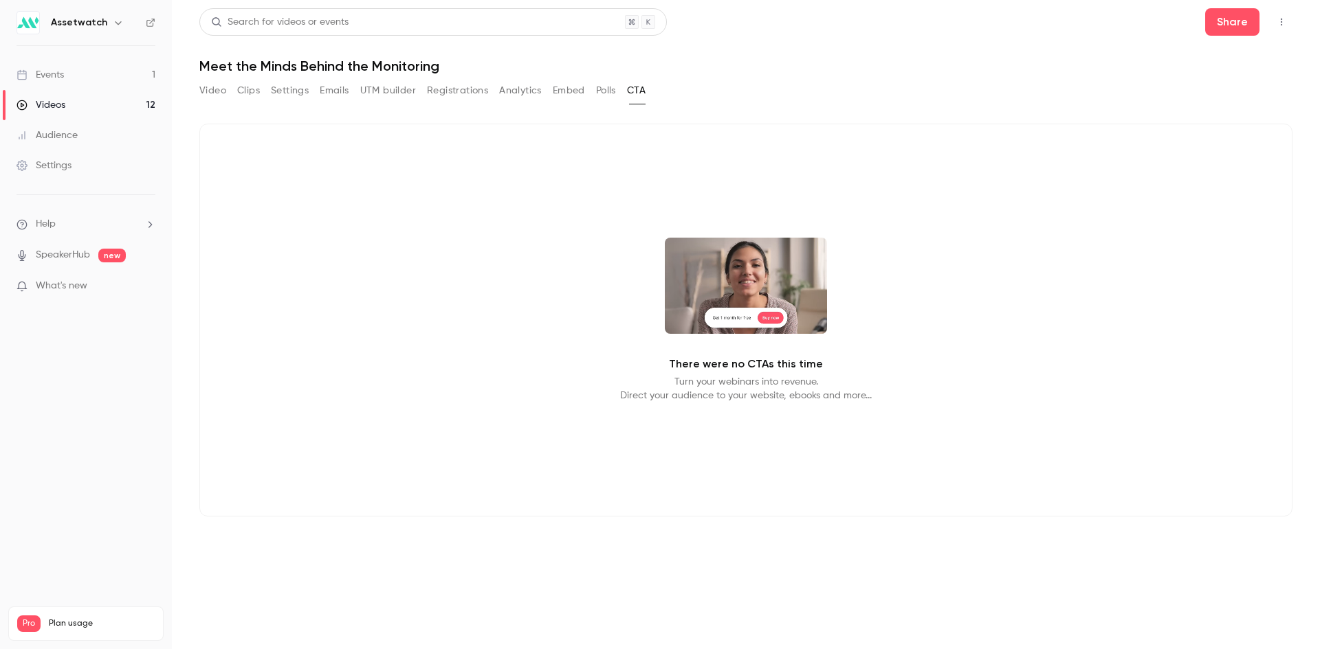
click at [216, 86] on button "Video" at bounding box center [212, 91] width 27 height 22
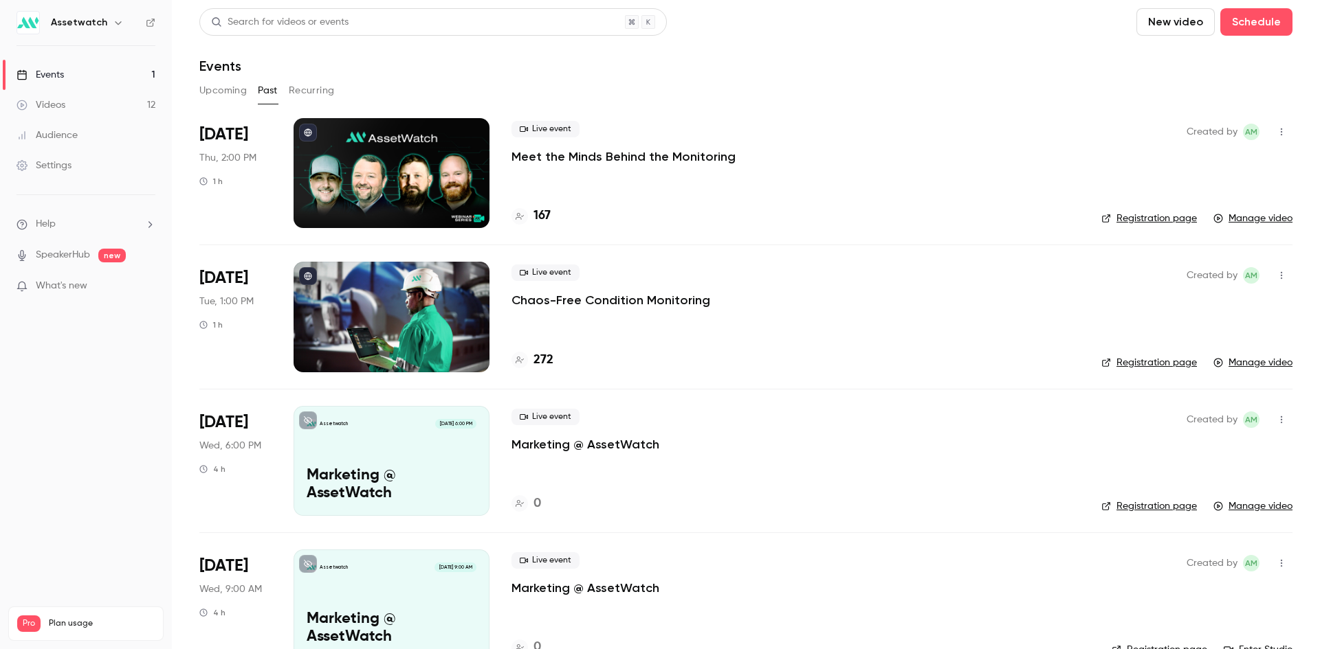
click at [58, 167] on div "Settings" at bounding box center [43, 166] width 55 height 14
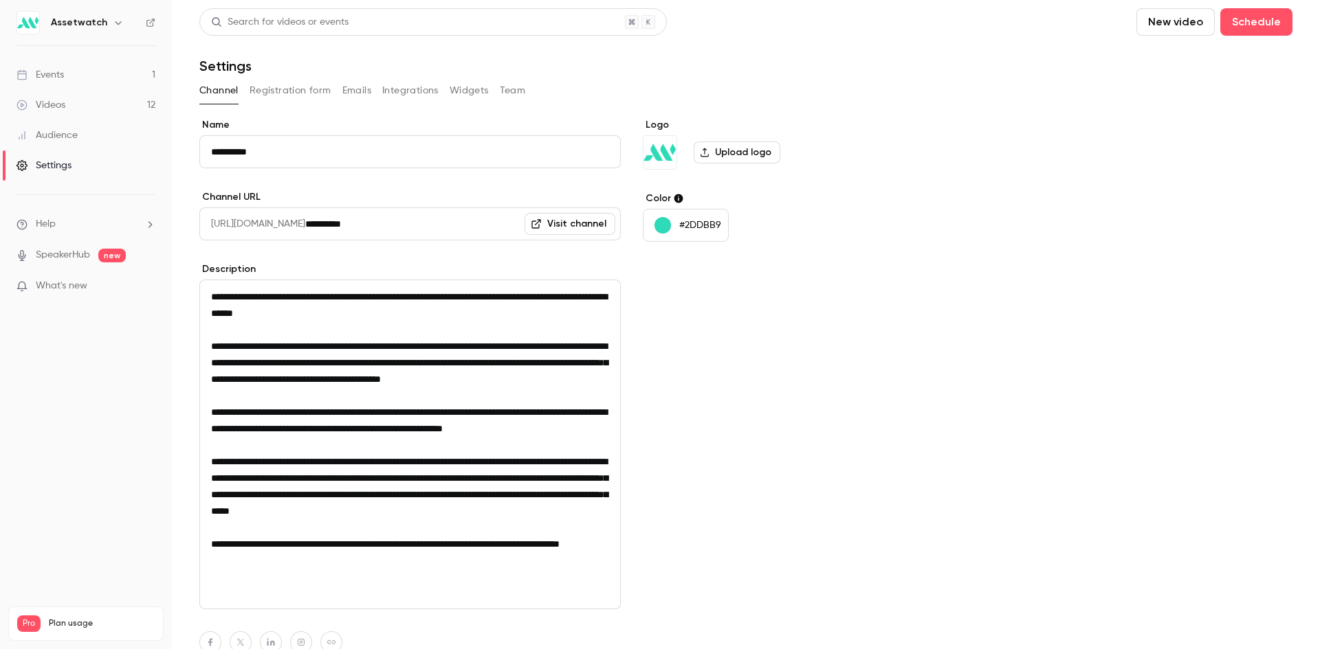
click at [504, 91] on button "Team" at bounding box center [513, 91] width 26 height 22
